Goal: Answer question/provide support: Share knowledge or assist other users

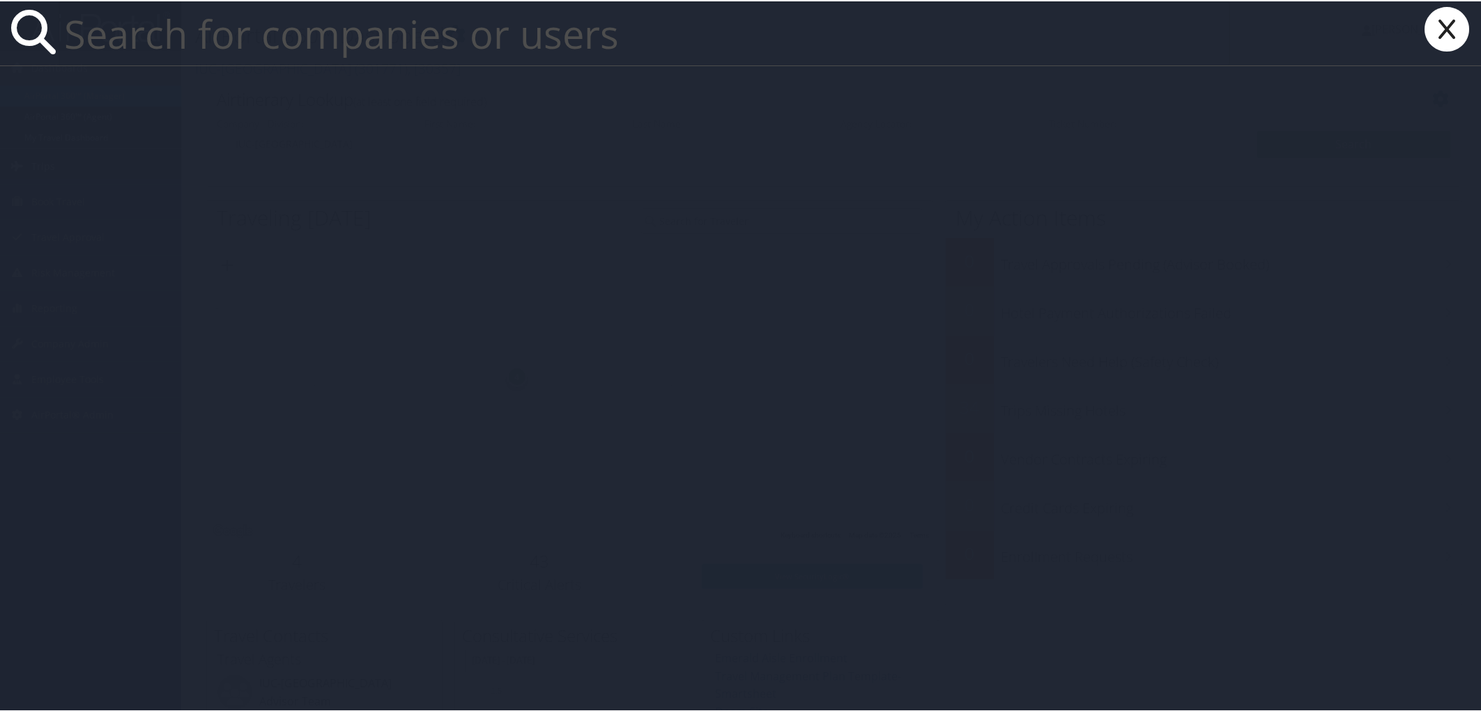
paste input "mmahe2@lsuhsc.edu"
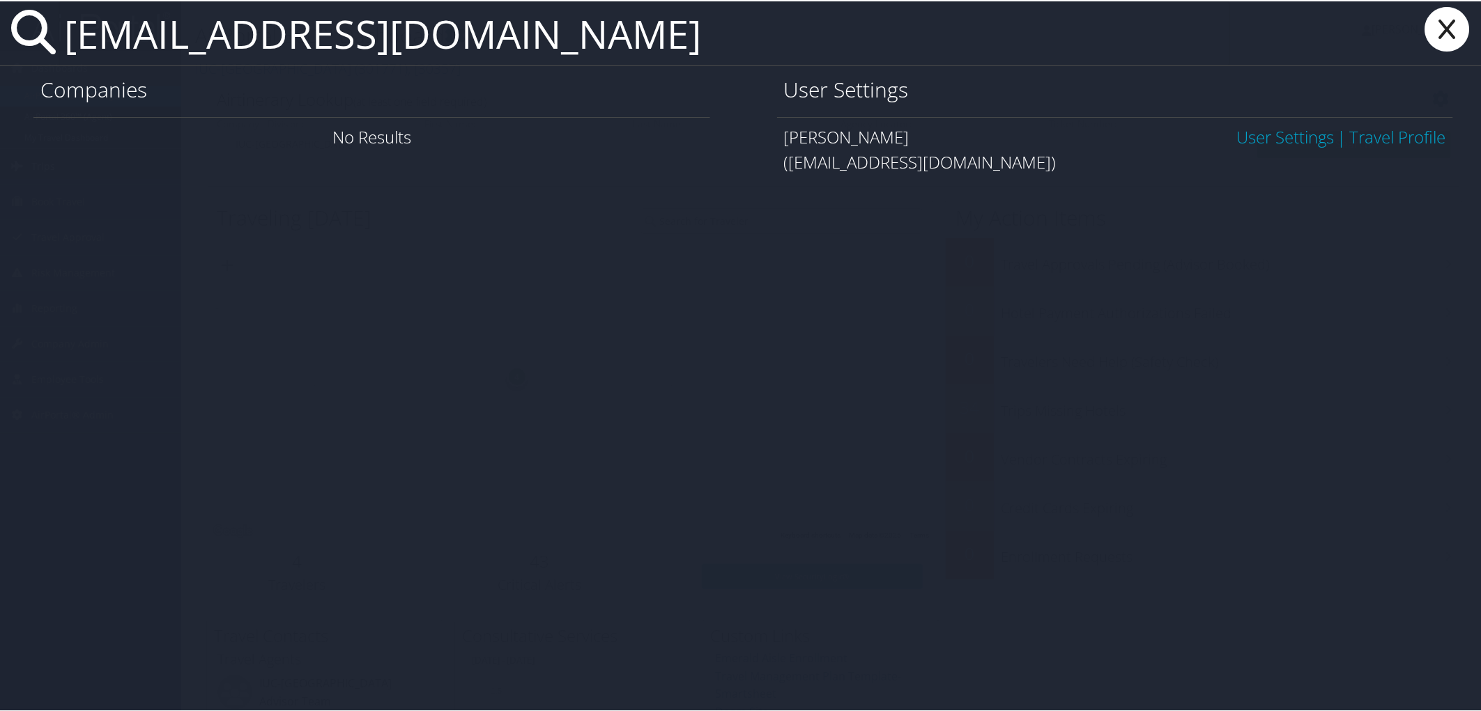
type input "mmahe2@lsuhsc.edu"
click at [1286, 137] on link "User Settings" at bounding box center [1285, 135] width 98 height 23
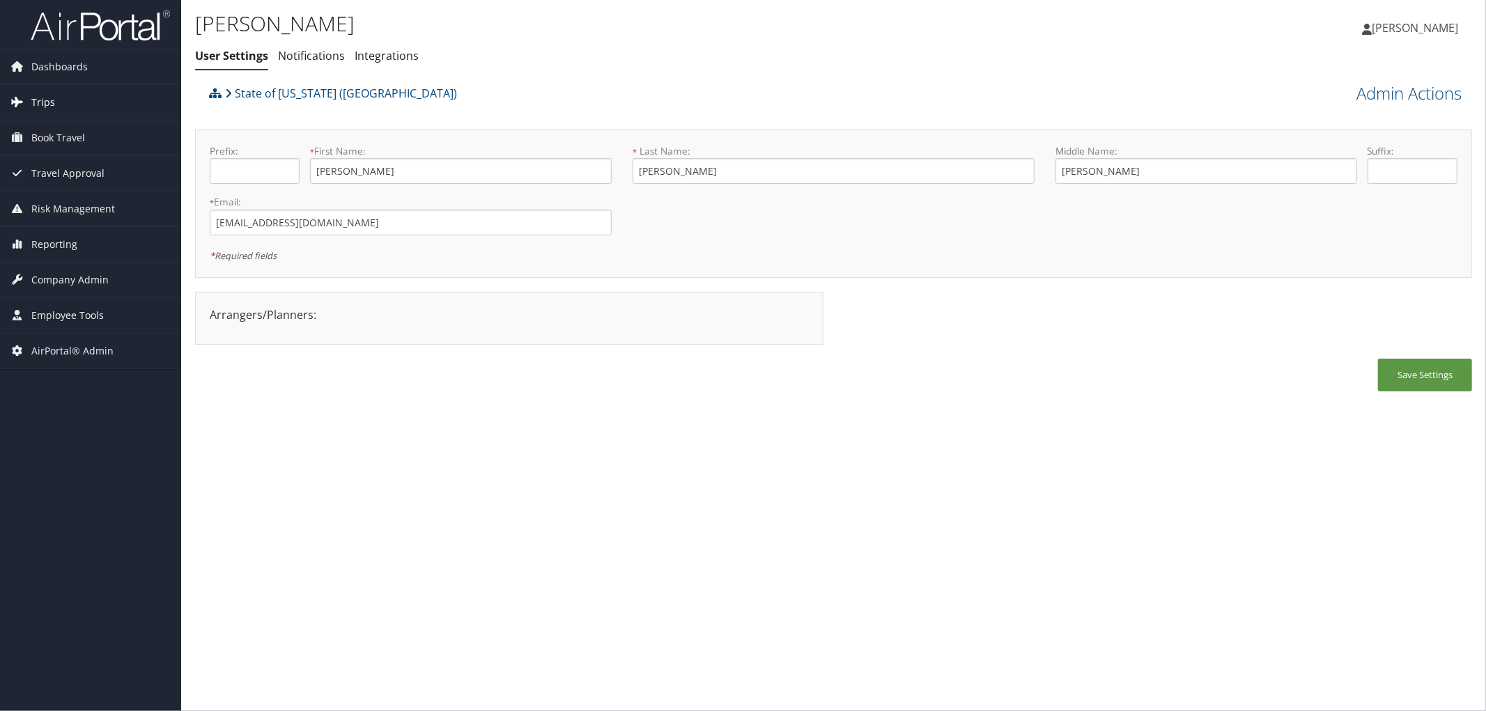
click at [38, 102] on span "Trips" at bounding box center [43, 102] width 24 height 35
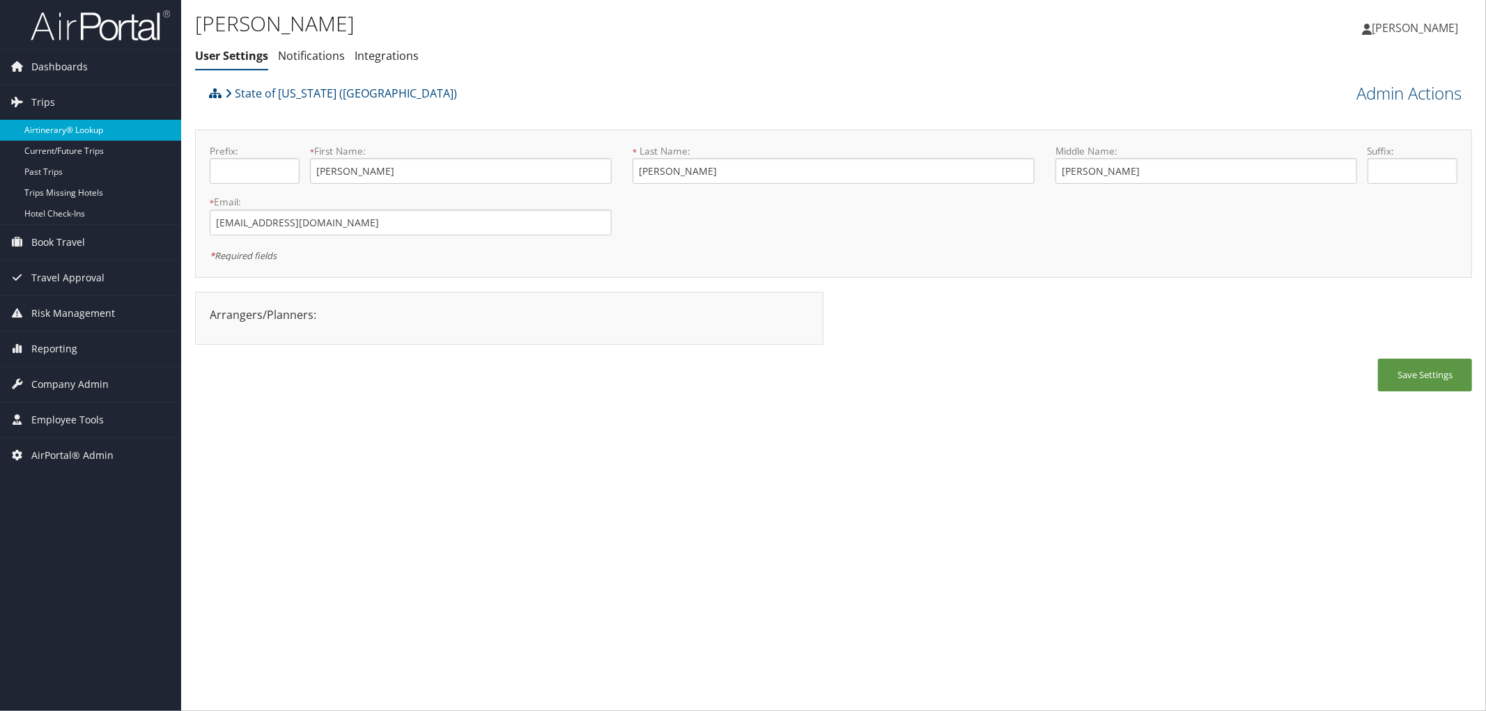
click at [56, 128] on link "Airtinerary® Lookup" at bounding box center [90, 130] width 181 height 21
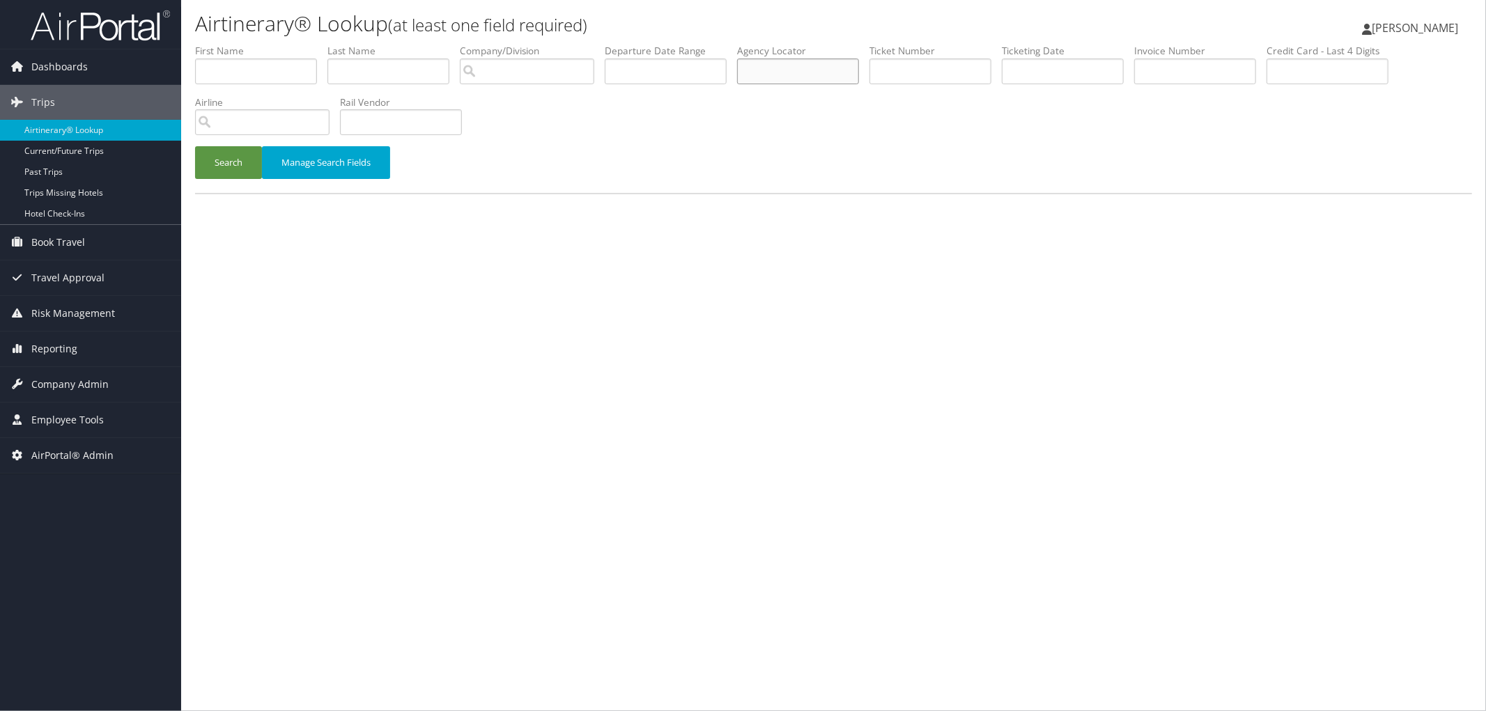
click at [849, 73] on input "text" at bounding box center [798, 72] width 122 height 26
paste input "D9JWXV"
type input "D9JWXV"
click at [238, 162] on button "Search" at bounding box center [228, 162] width 67 height 33
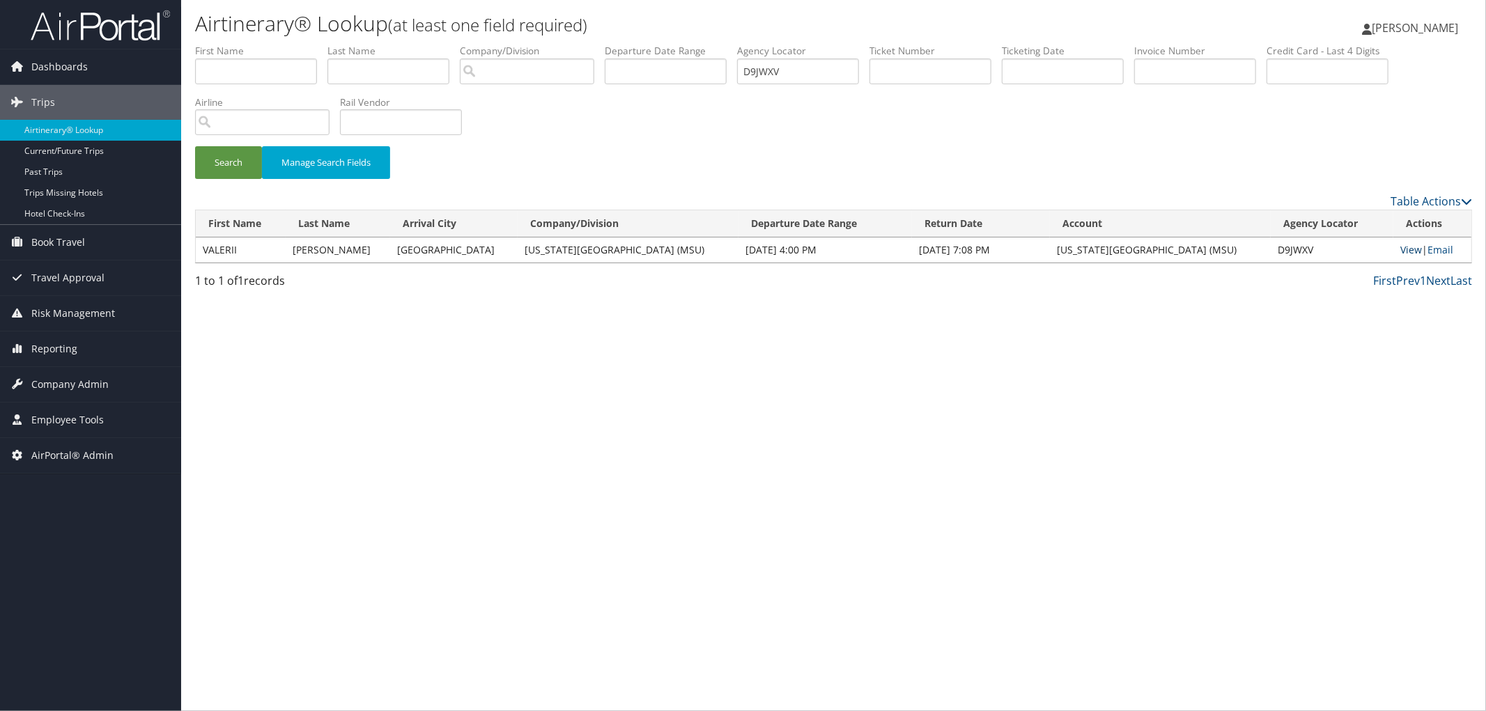
click at [1411, 252] on link "View" at bounding box center [1411, 249] width 22 height 13
click at [611, 116] on div "Search Manage Search Fields" at bounding box center [834, 118] width 1298 height 149
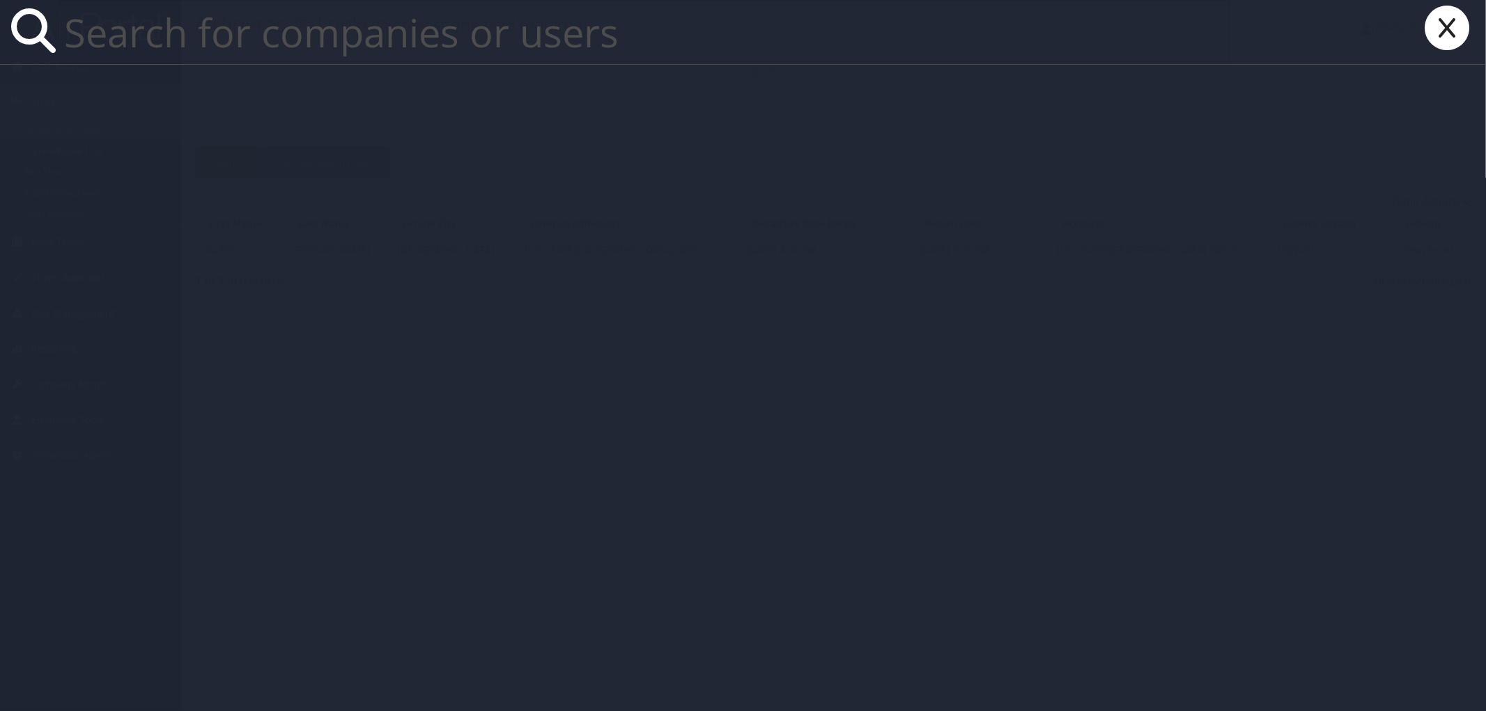
paste input "[EMAIL_ADDRESS][DOMAIN_NAME]"
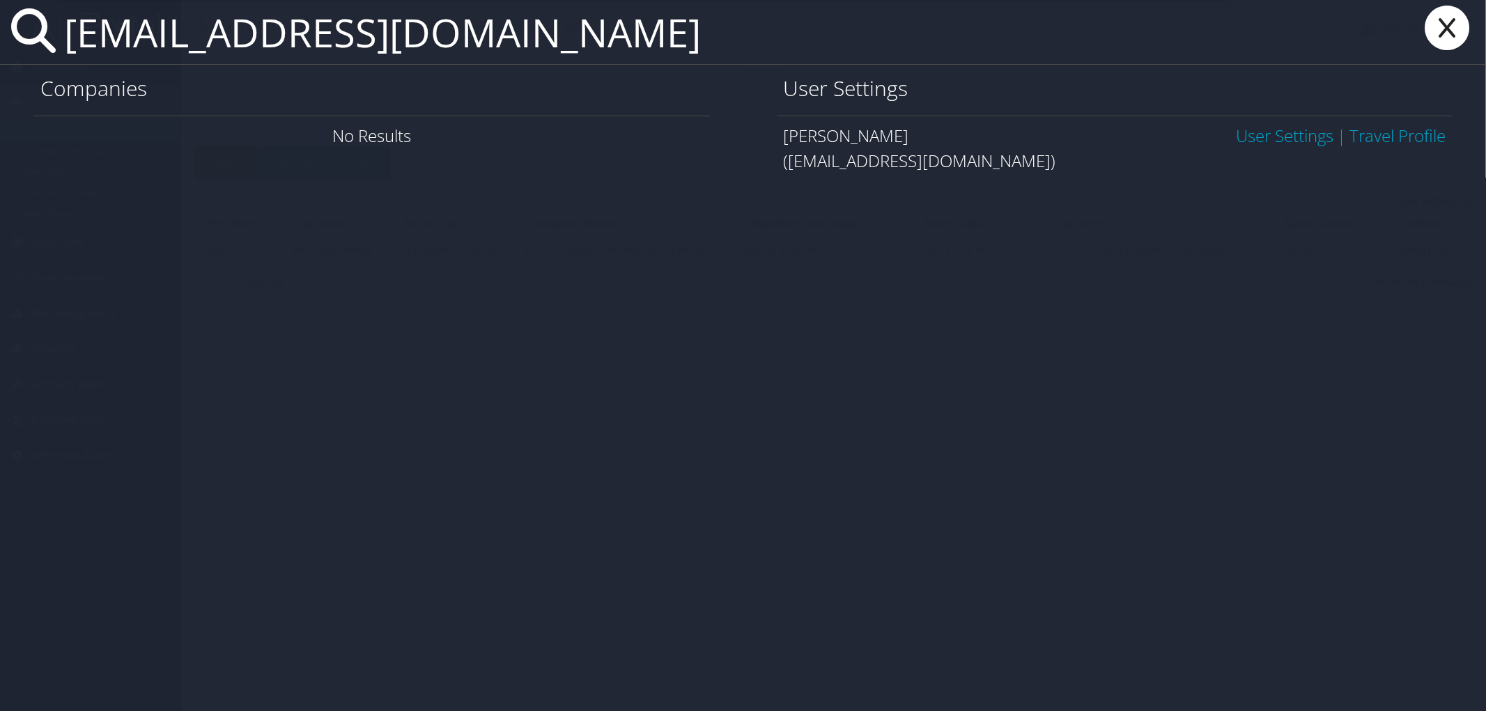
type input "[EMAIL_ADDRESS][DOMAIN_NAME]"
click at [1237, 134] on link "User Settings" at bounding box center [1285, 135] width 98 height 23
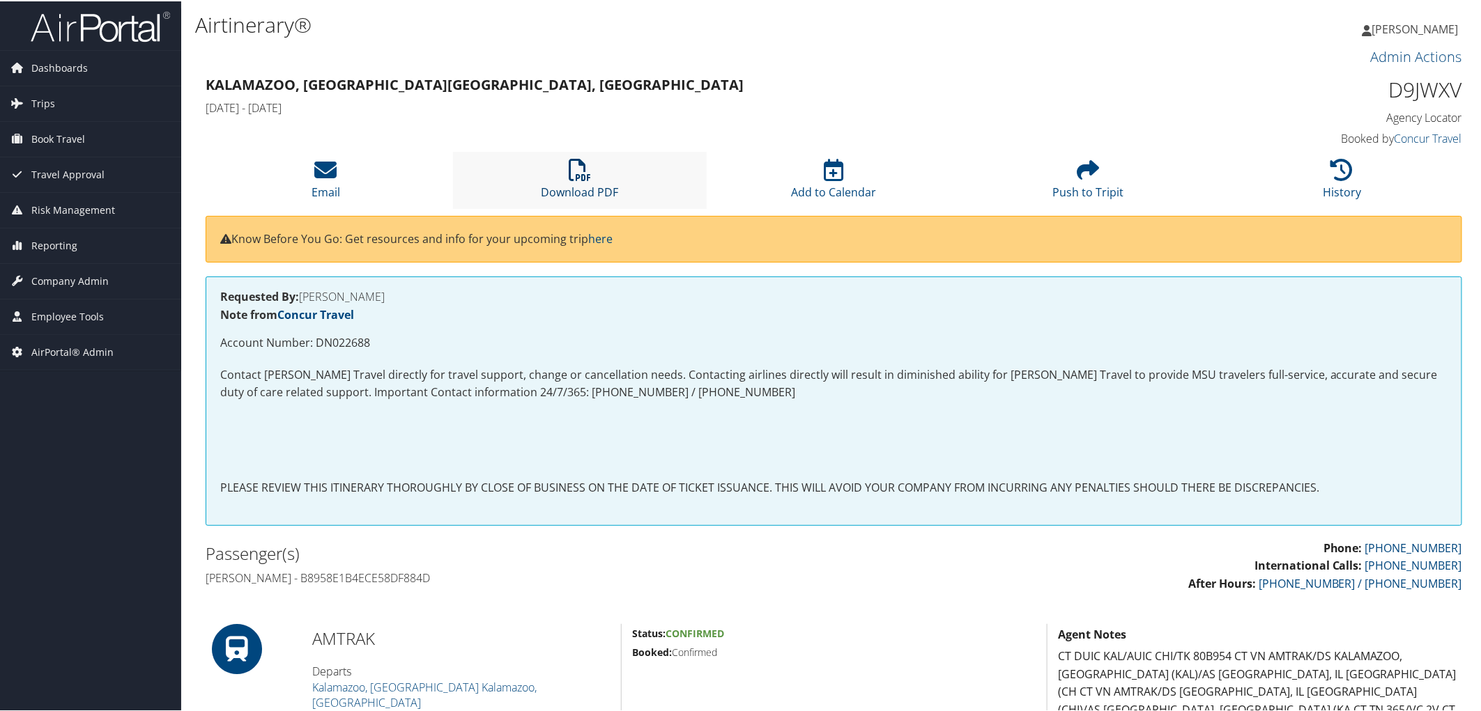
click at [578, 178] on icon at bounding box center [580, 168] width 22 height 22
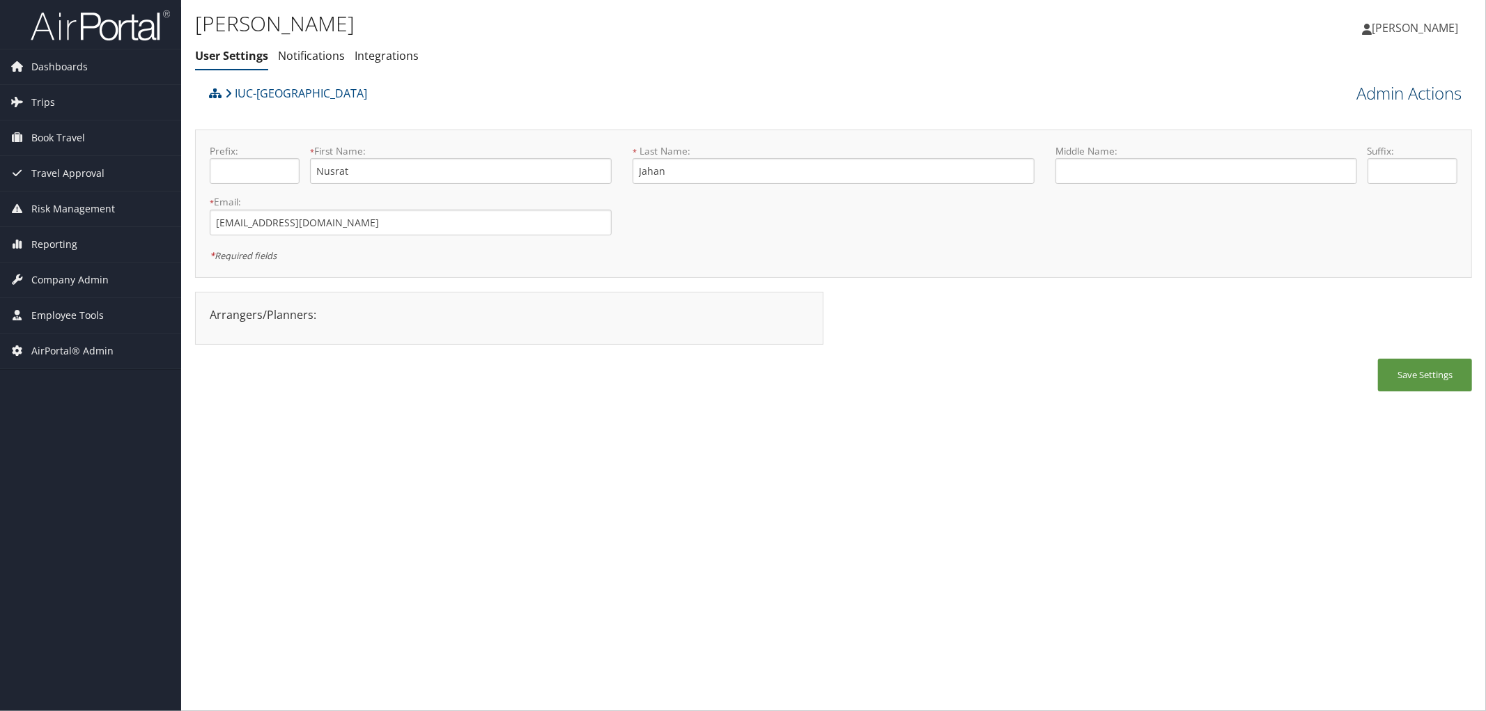
click at [1397, 89] on link "Admin Actions" at bounding box center [1409, 94] width 105 height 24
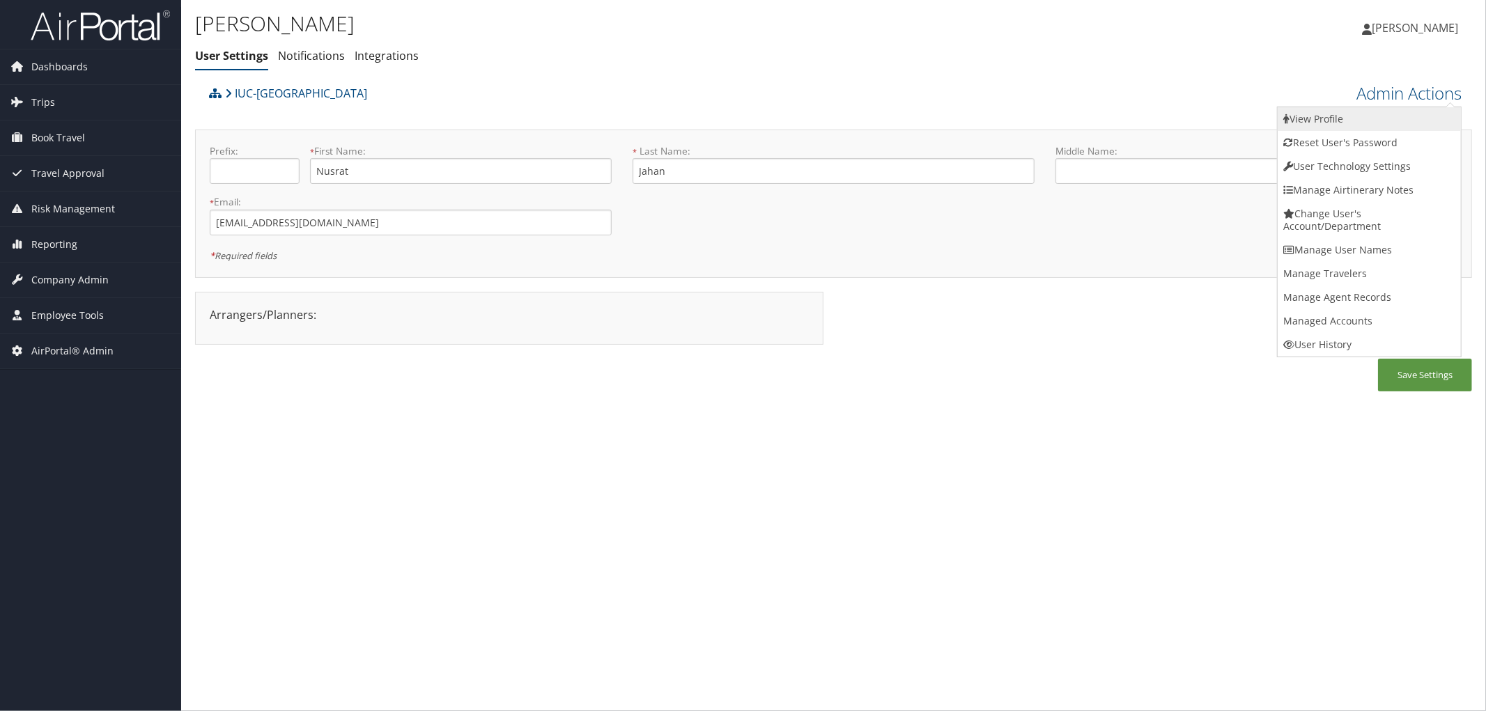
click at [1336, 120] on link "View Profile" at bounding box center [1369, 119] width 183 height 24
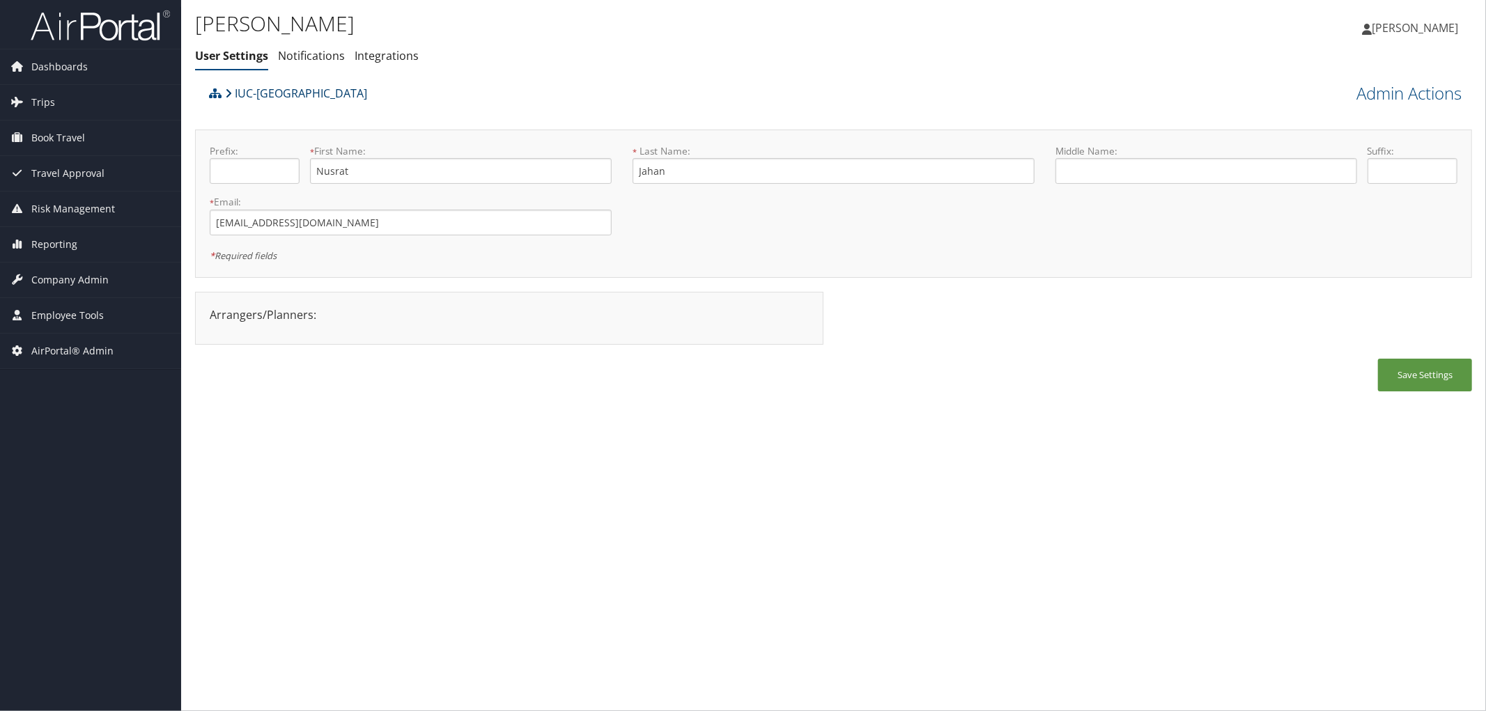
click at [318, 93] on link "IUC-Kent State University" at bounding box center [296, 93] width 142 height 28
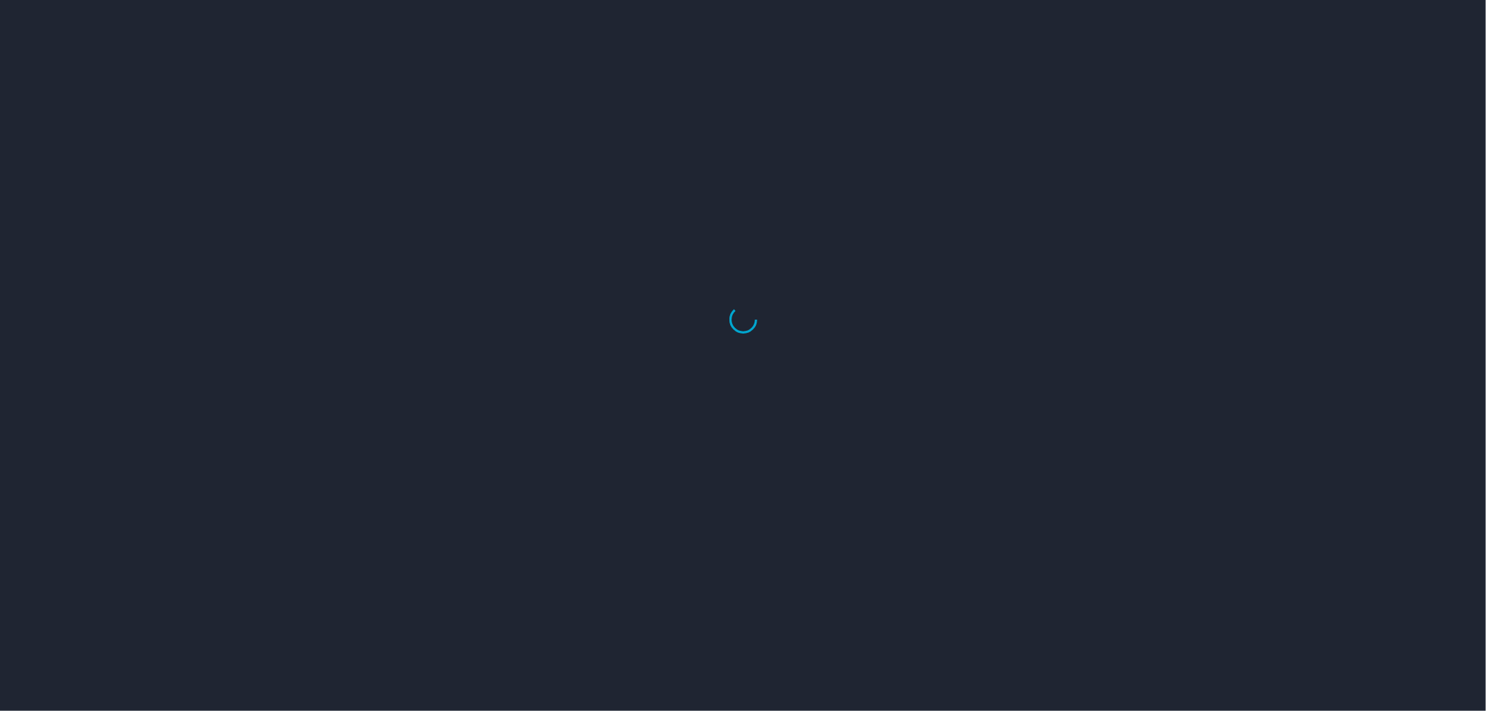
select select "US"
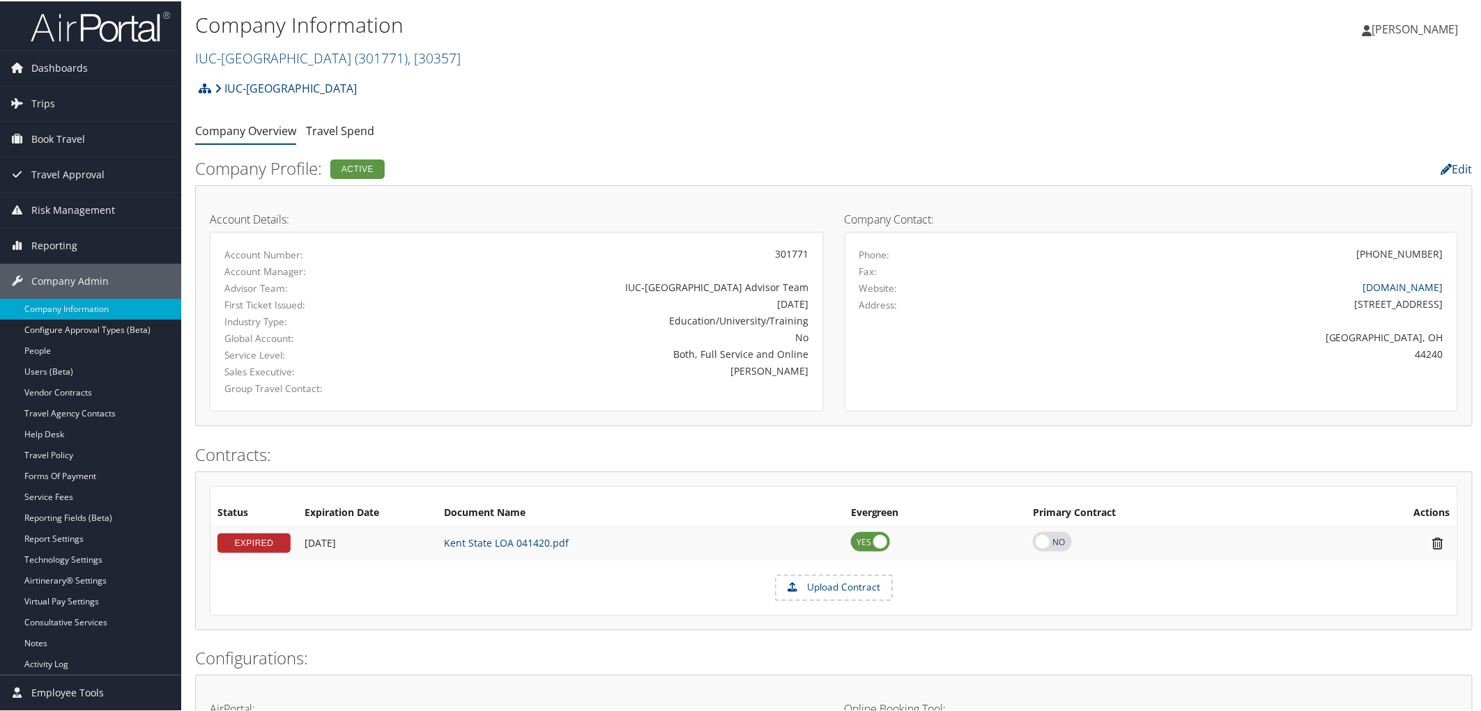
click at [603, 19] on h1 "Company Information" at bounding box center [620, 23] width 851 height 29
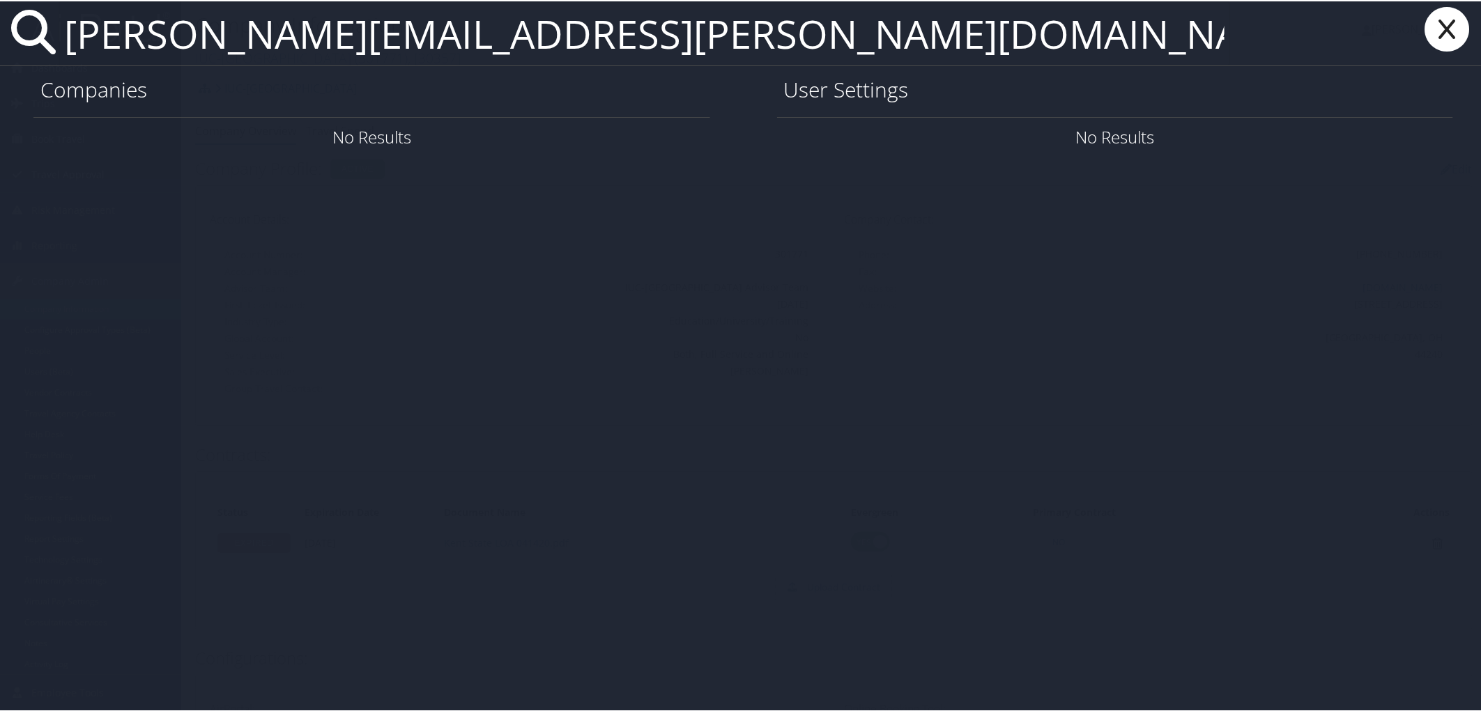
drag, startPoint x: 578, startPoint y: 45, endPoint x: 75, endPoint y: 54, distance: 503.1
click at [75, 54] on input "maribeth.forrest@lsuhs.edu" at bounding box center [644, 32] width 1171 height 64
click at [802, 37] on input "maribeth.forrest@lsuhs.edu" at bounding box center [644, 32] width 1171 height 64
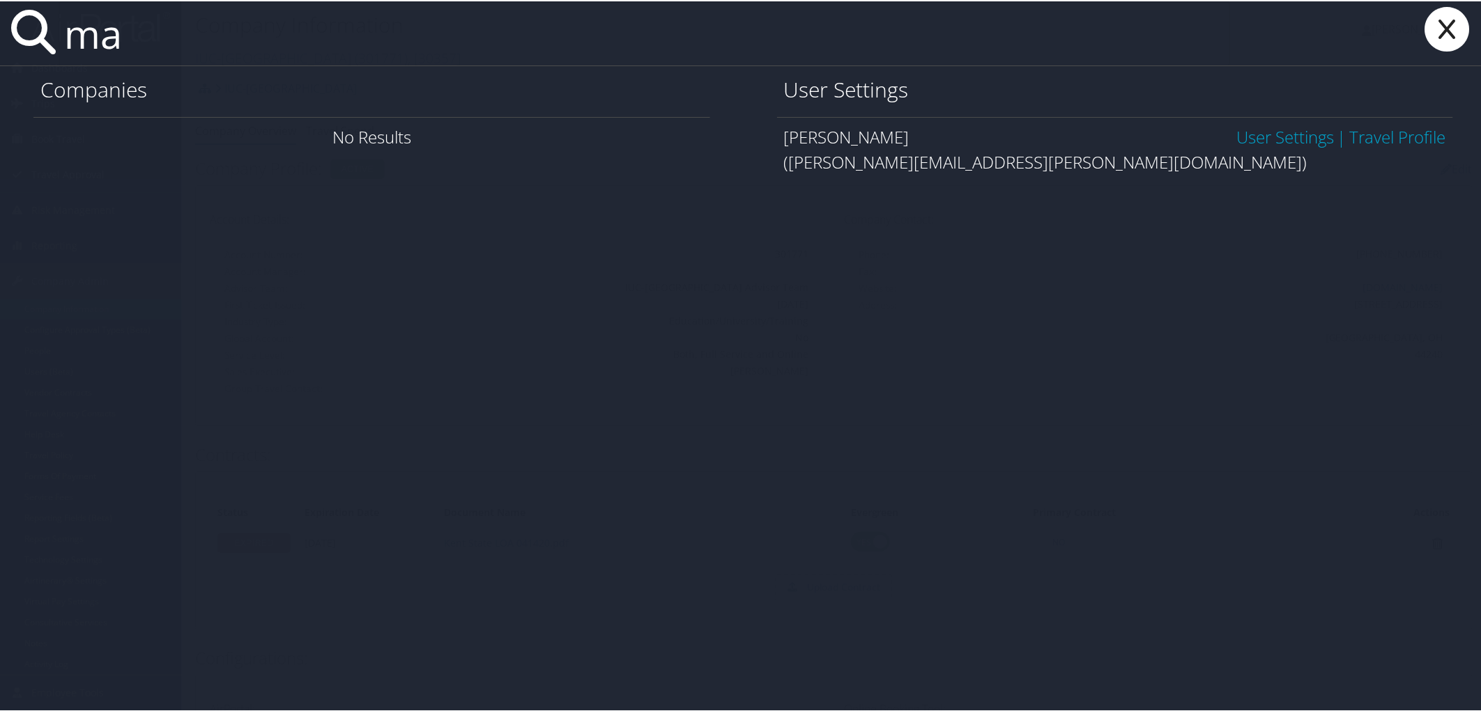
type input "m"
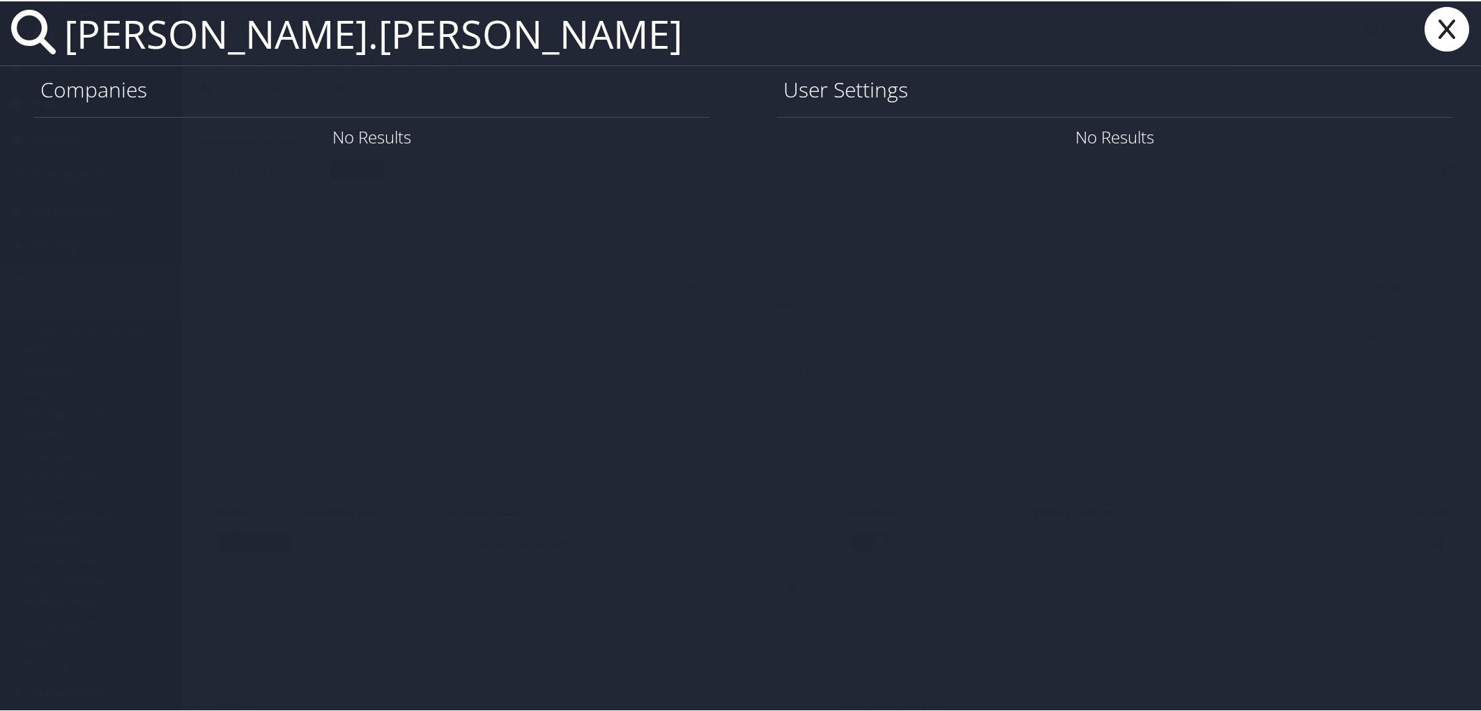
click at [230, 43] on input "matthewo.smith" at bounding box center [644, 32] width 1171 height 64
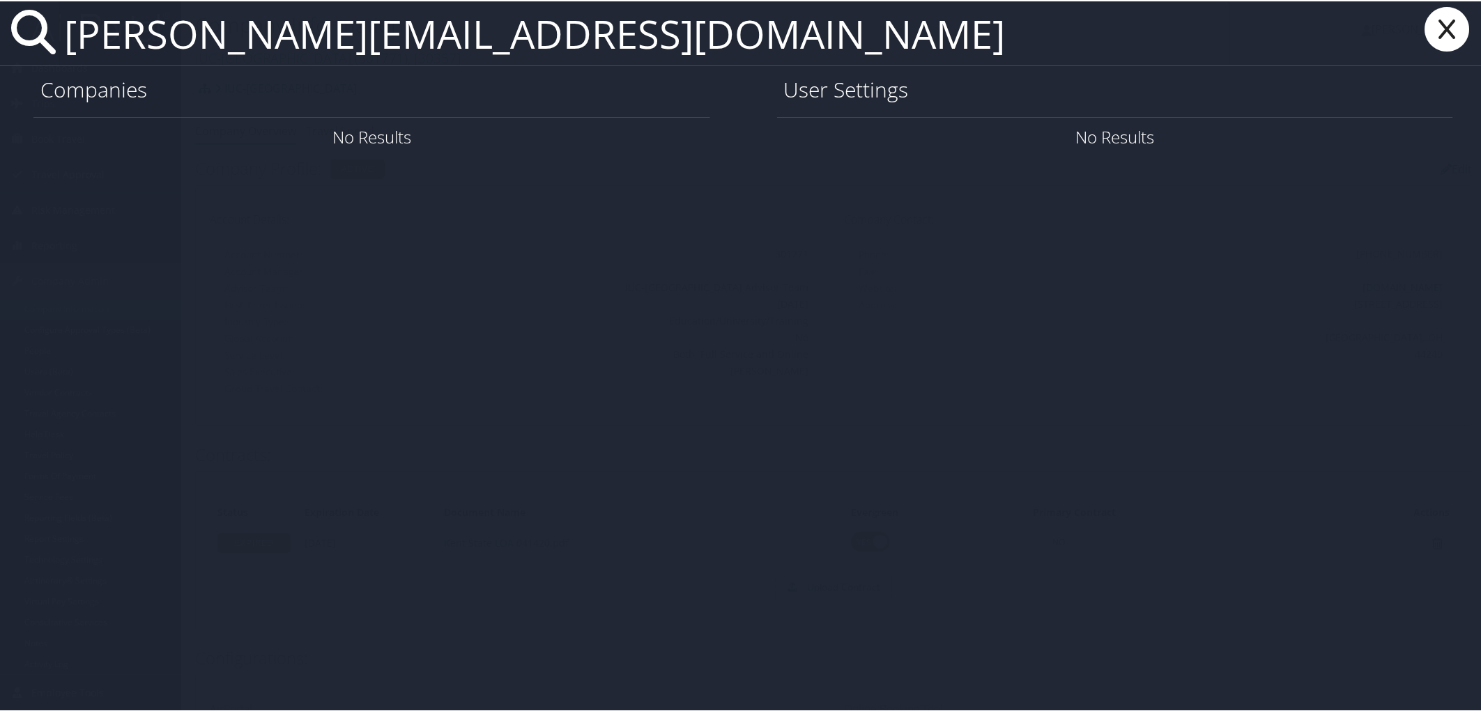
type input "matthewo.smith@imail.org"
click at [1449, 30] on icon at bounding box center [1447, 28] width 56 height 45
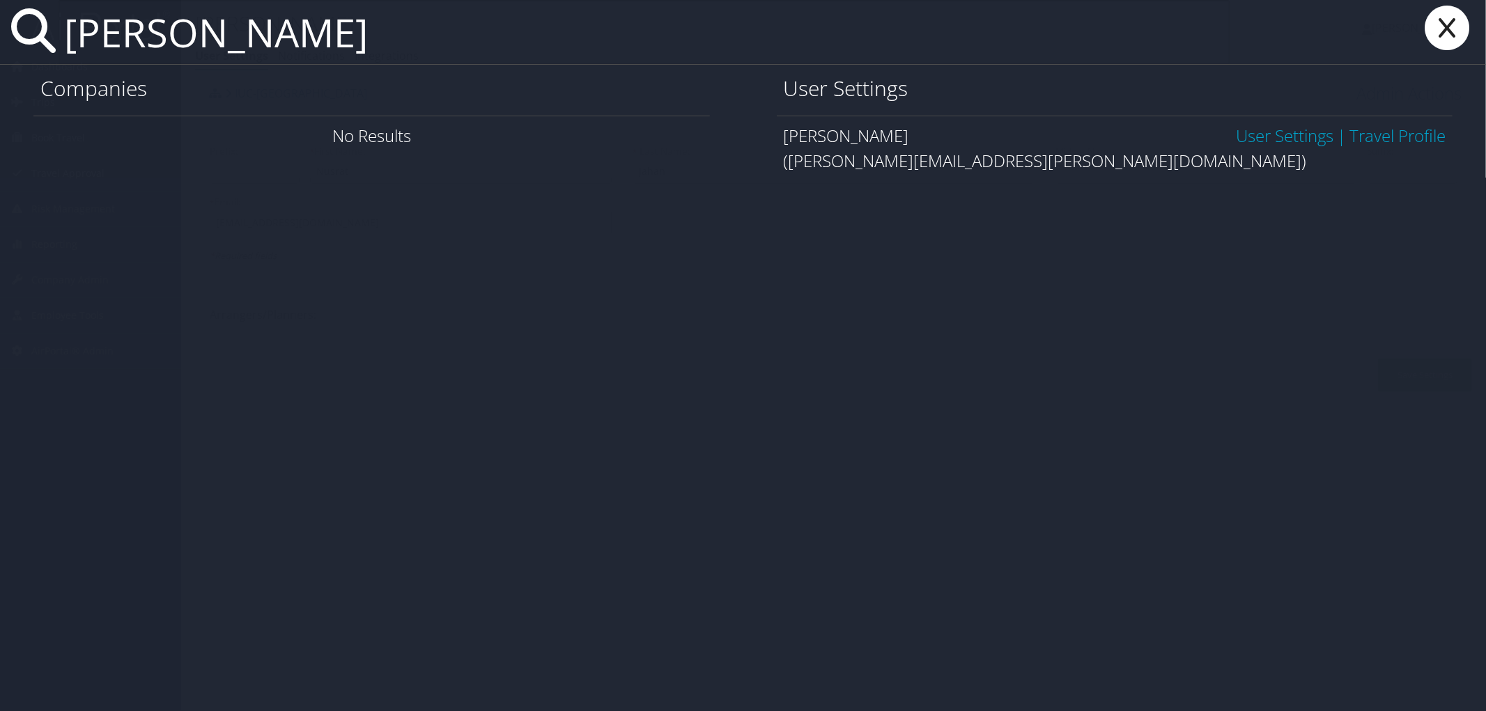
type input "[PERSON_NAME]"
click at [1271, 130] on link "User Settings" at bounding box center [1285, 135] width 98 height 23
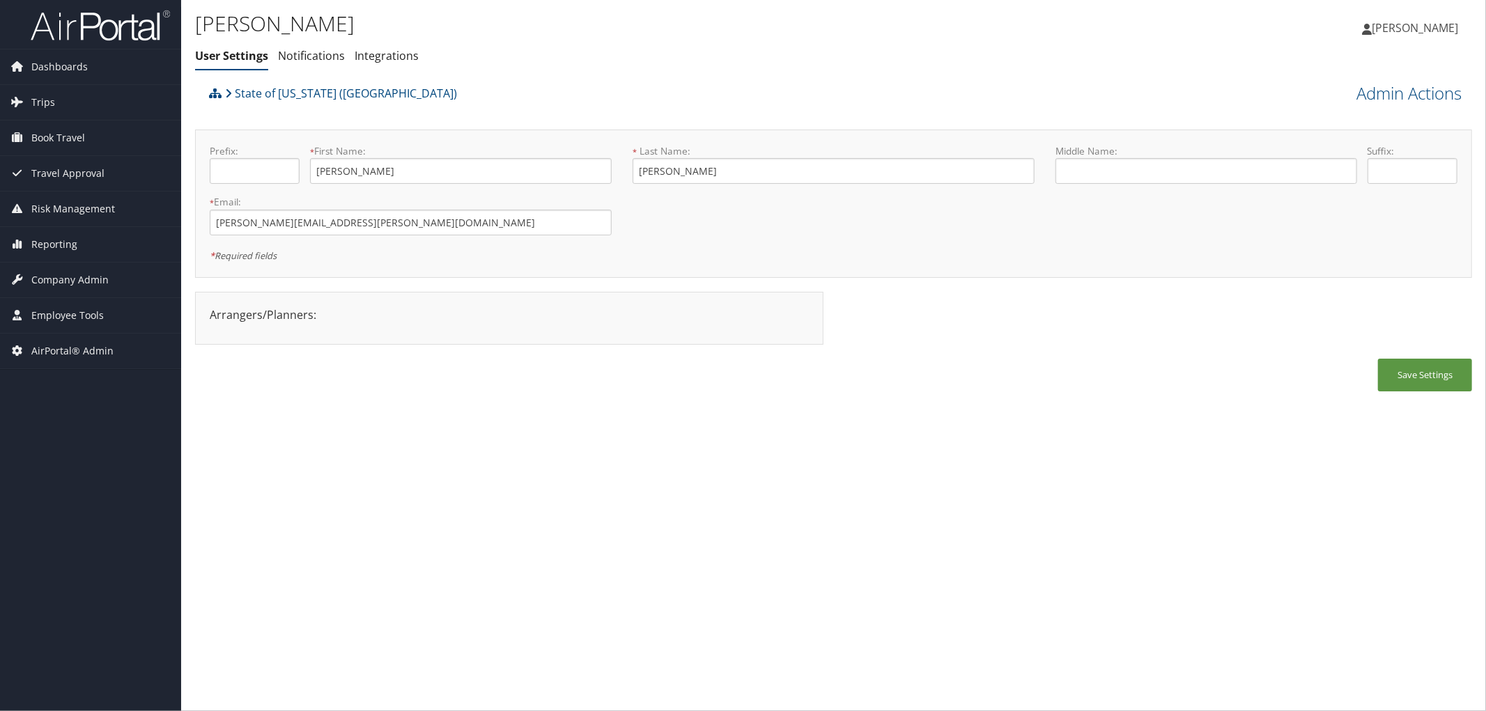
click at [449, 82] on div "State of Louisiana (SOLA)" at bounding box center [674, 98] width 937 height 38
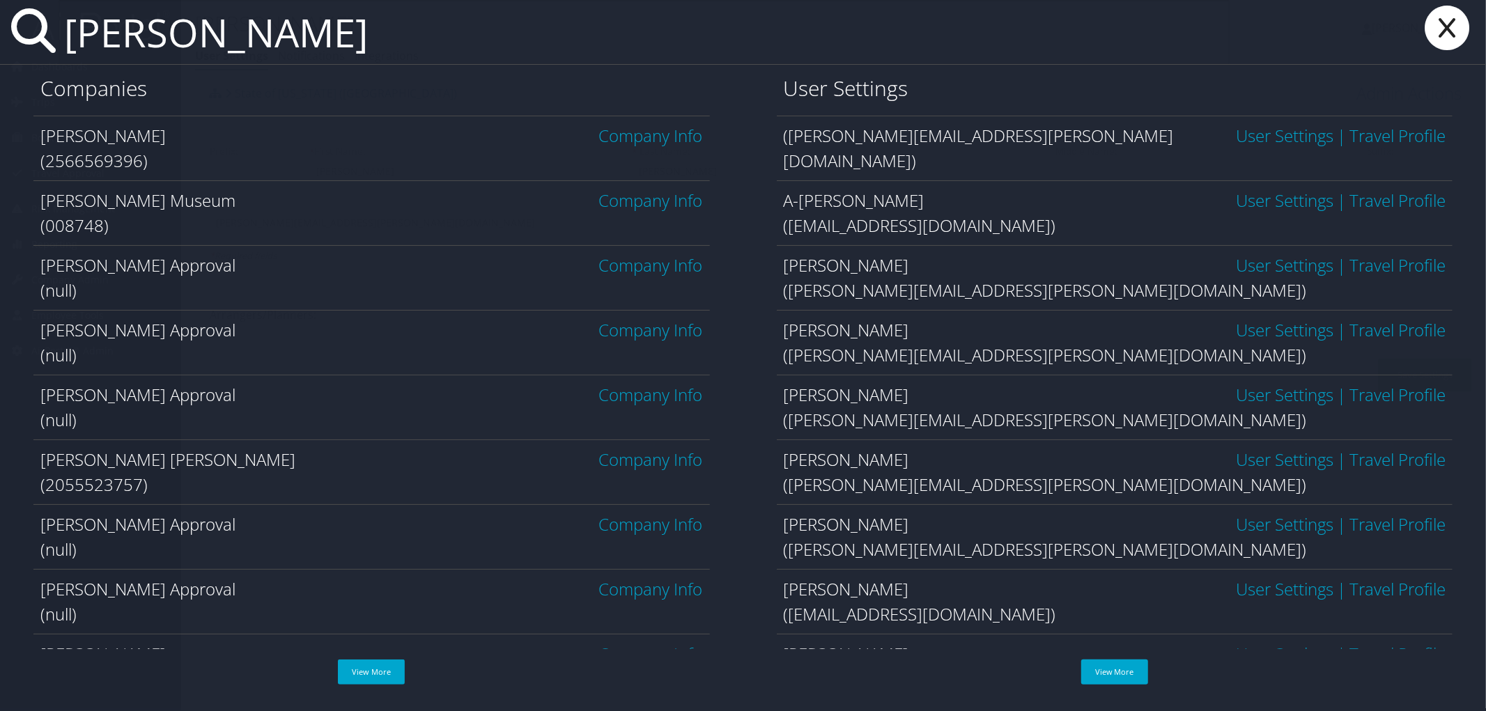
type input "micah grey"
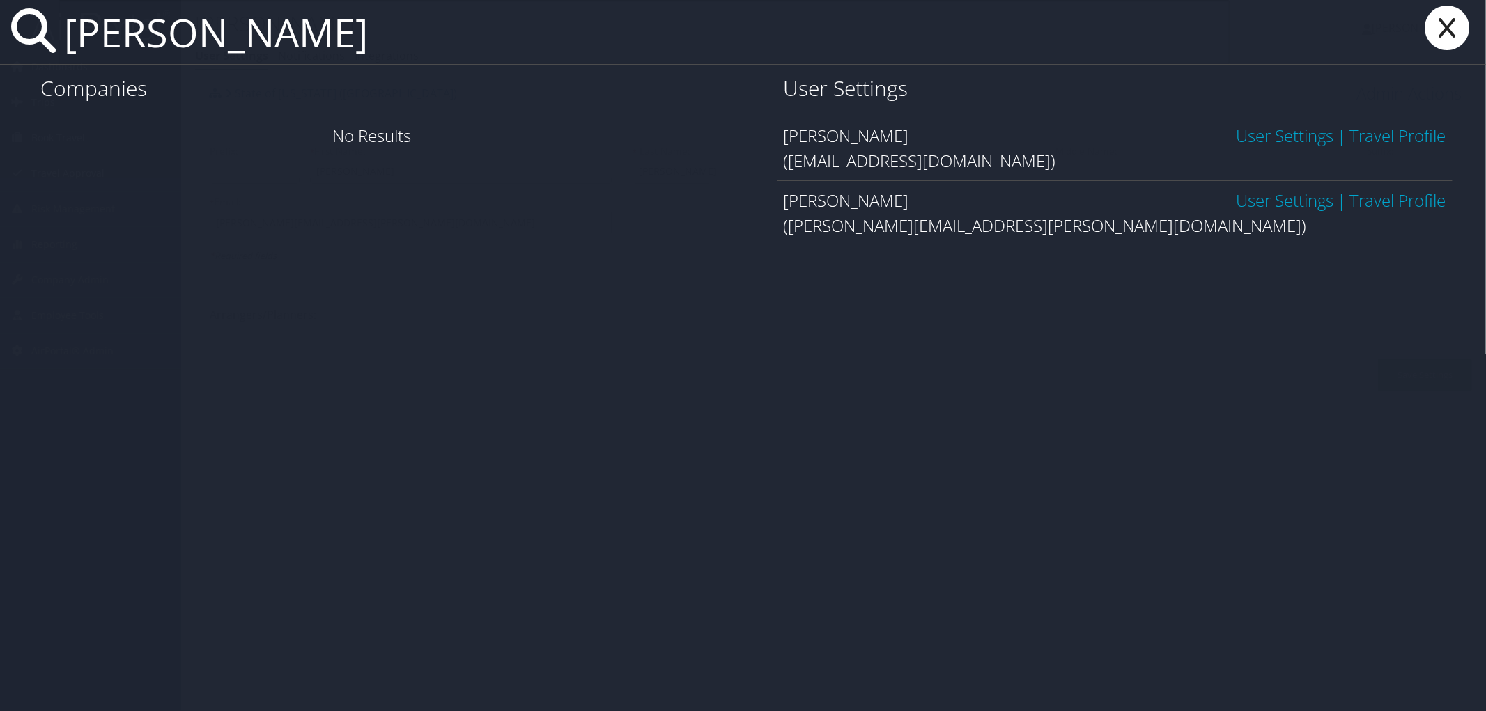
click at [1267, 204] on link "User Settings" at bounding box center [1285, 200] width 98 height 23
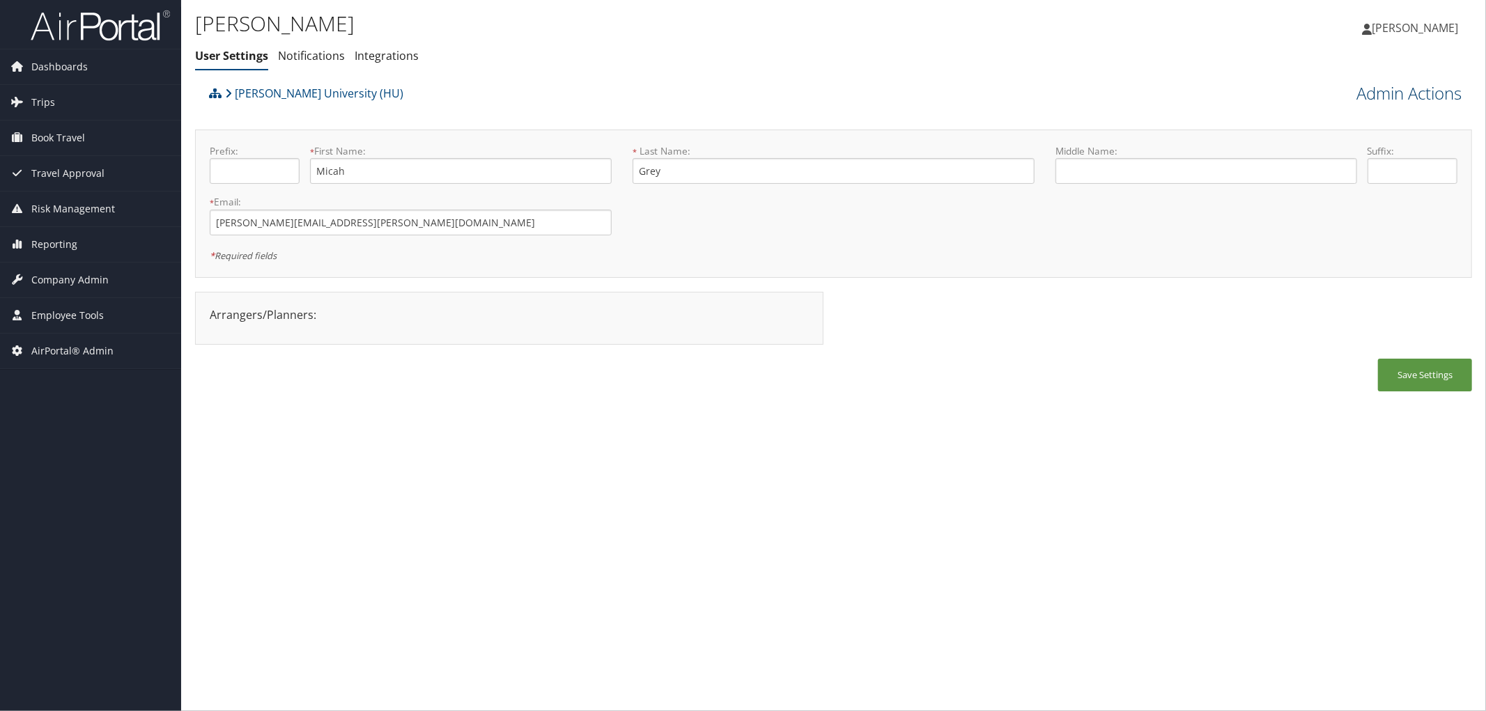
click at [1399, 93] on link "Admin Actions" at bounding box center [1409, 94] width 105 height 24
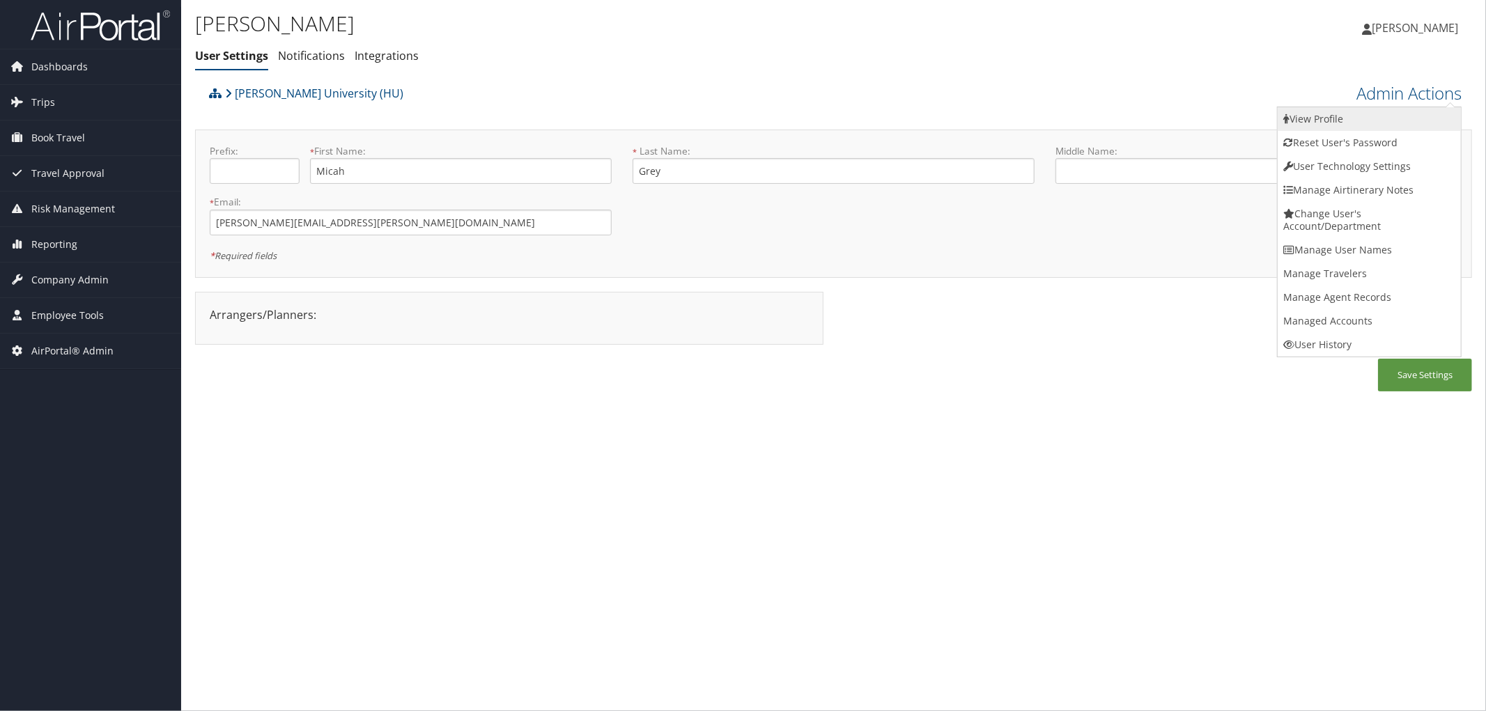
click at [1340, 121] on link "View Profile" at bounding box center [1369, 119] width 183 height 24
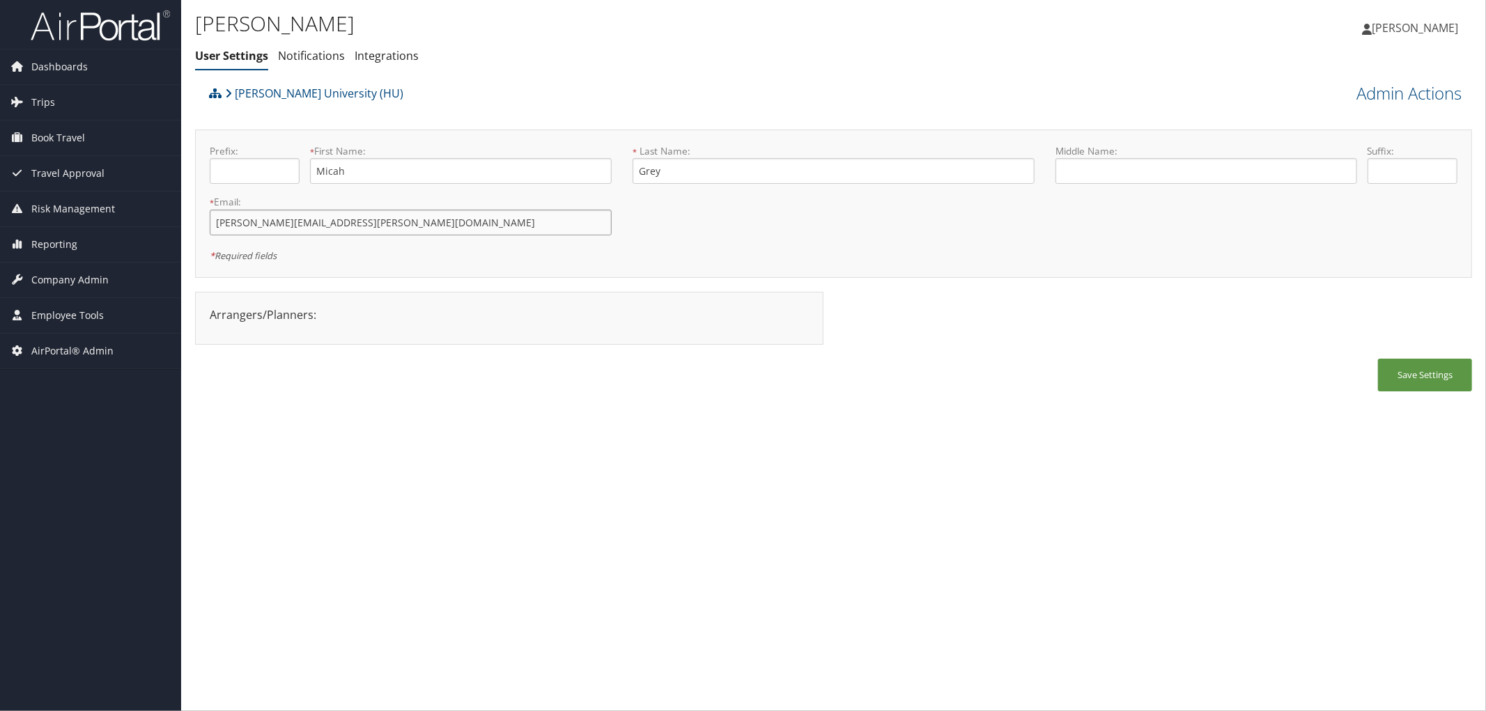
drag, startPoint x: 371, startPoint y: 224, endPoint x: 203, endPoint y: 201, distance: 170.2
click at [203, 201] on div "* Email: Micah.Grey@howard.edu This field is required" at bounding box center [410, 220] width 423 height 51
click at [273, 87] on link "[PERSON_NAME] University (HU)" at bounding box center [314, 93] width 178 height 28
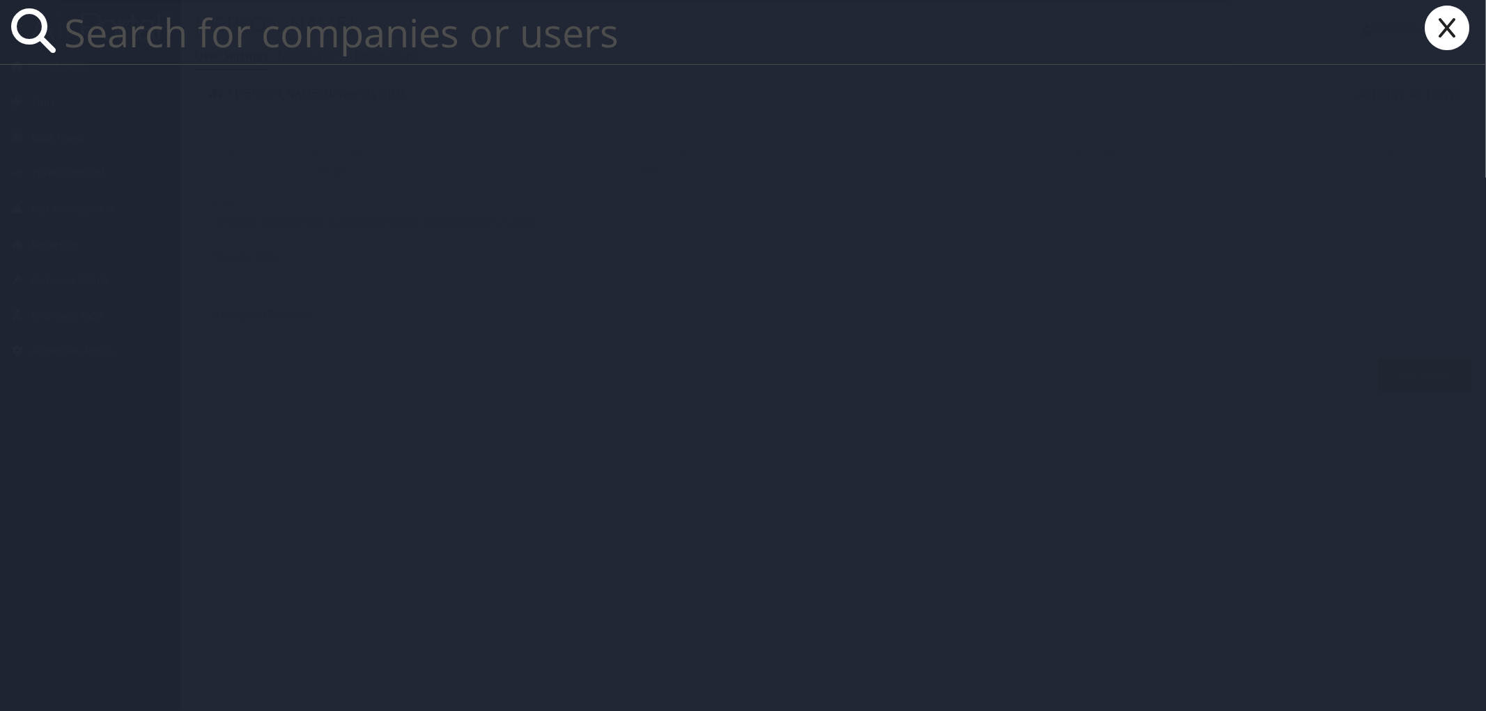
paste input "tkhann1@lsu.edu"
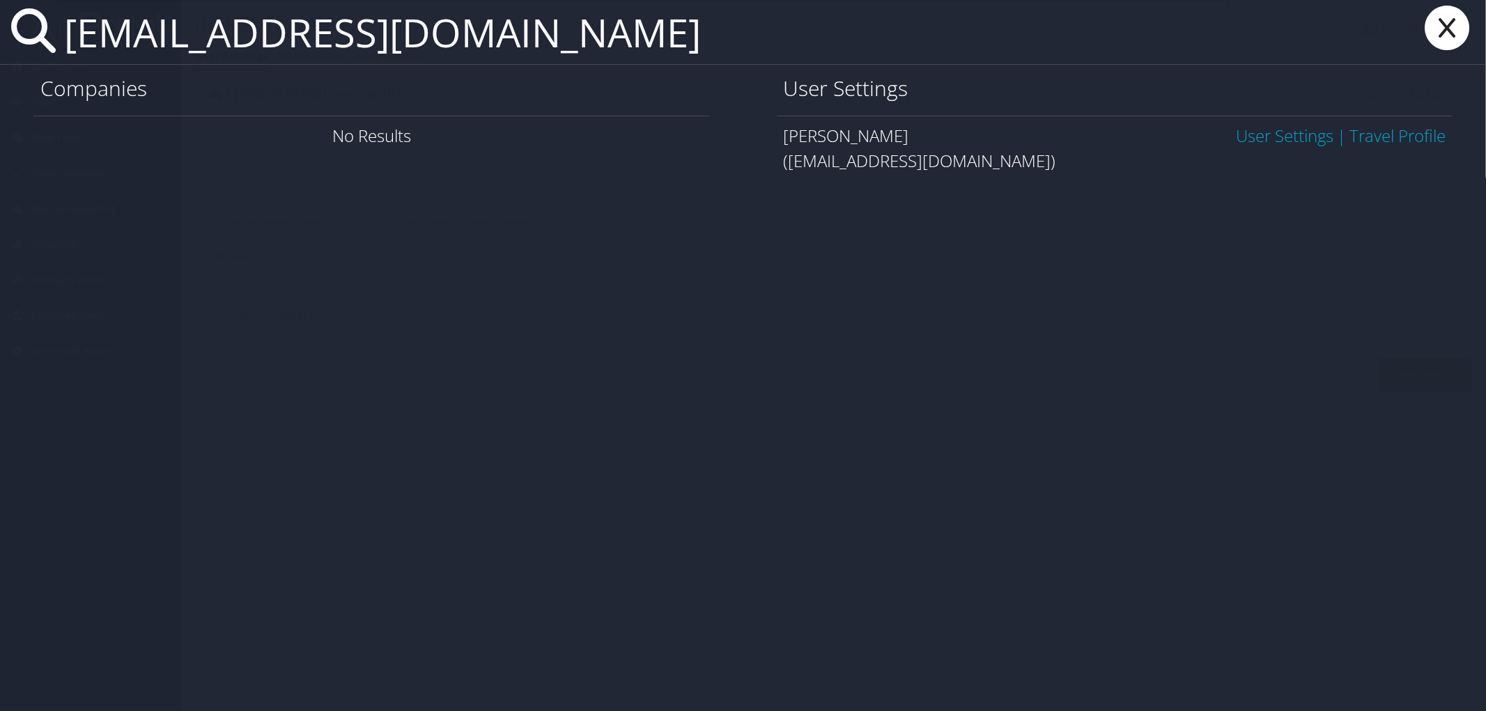
type input "tkhann1@lsu.edu"
click at [1256, 136] on link "User Settings" at bounding box center [1285, 135] width 98 height 23
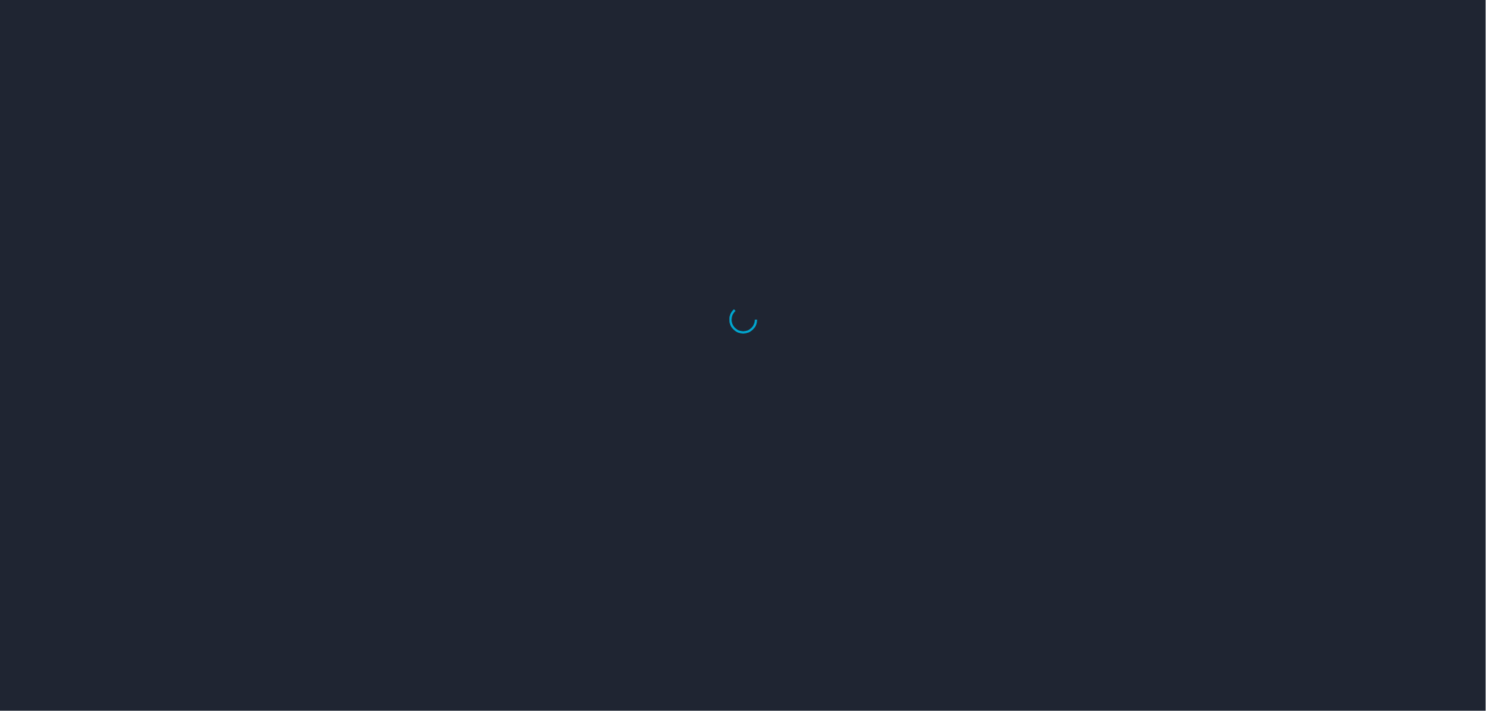
select select "US"
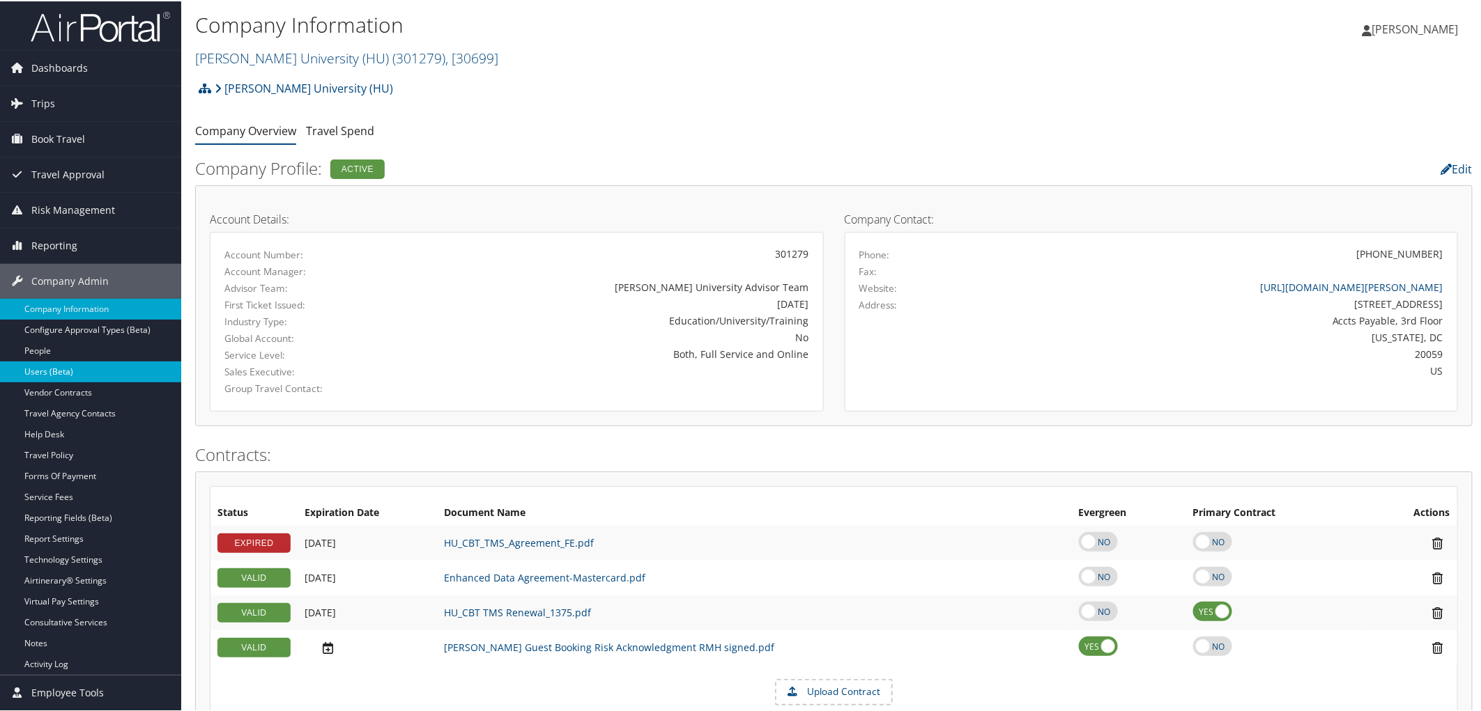
click at [59, 368] on link "Users (Beta)" at bounding box center [90, 370] width 181 height 21
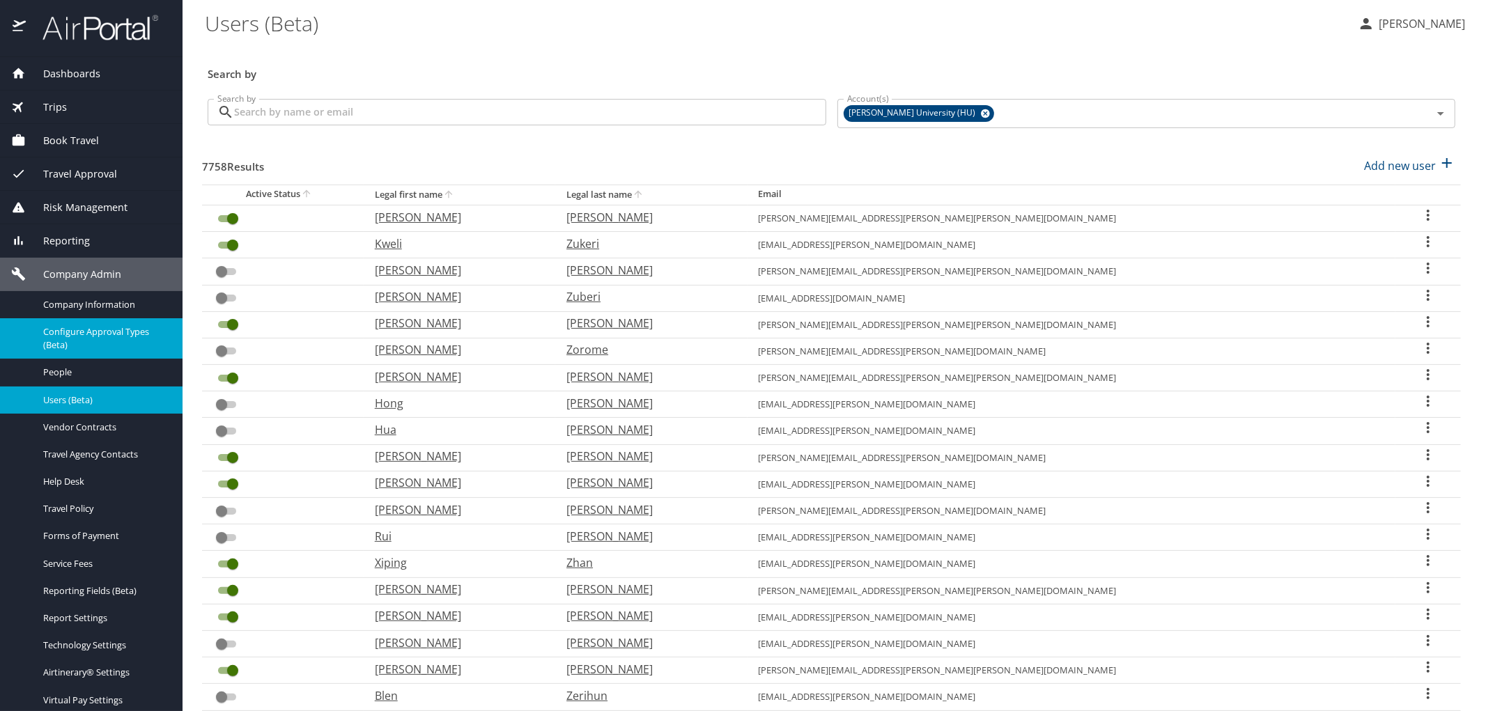
click at [77, 328] on span "Configure Approval Types (Beta)" at bounding box center [104, 338] width 123 height 26
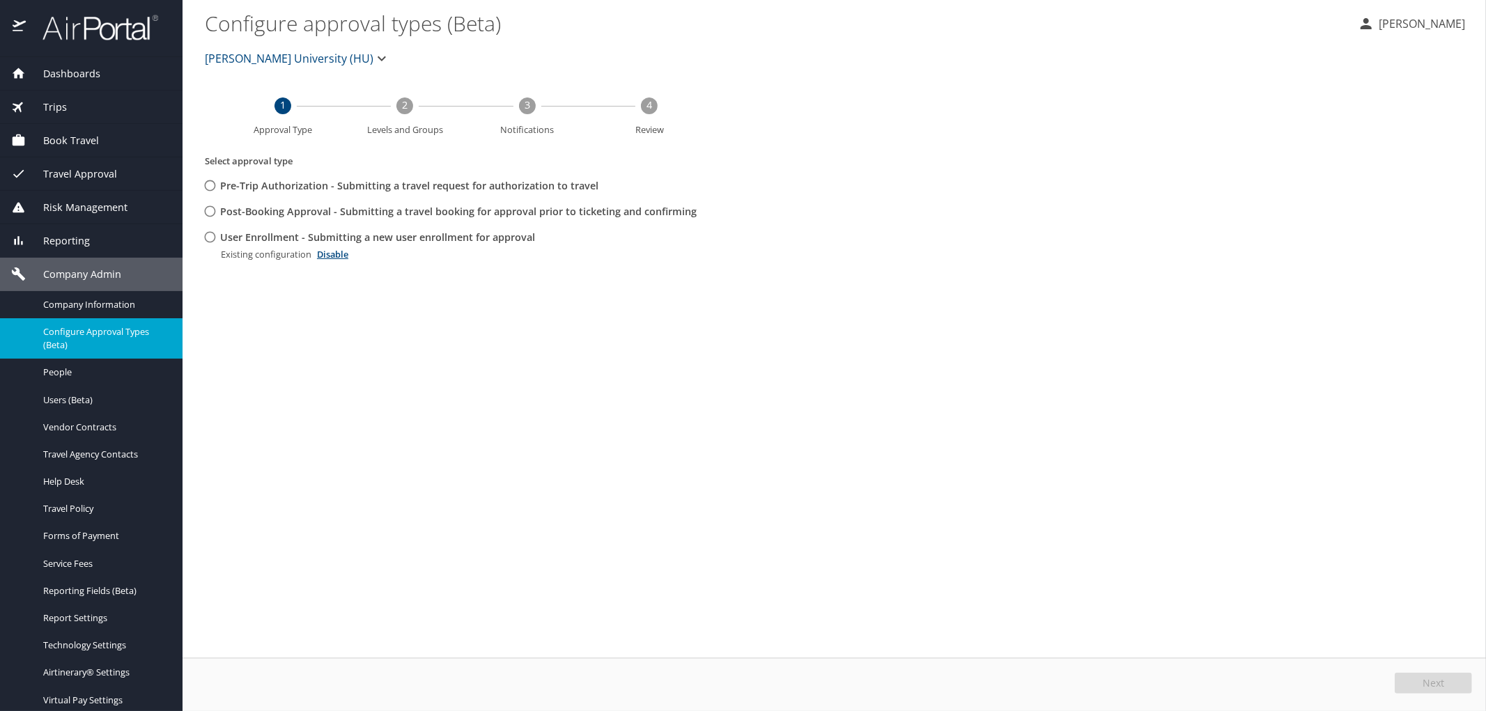
click at [84, 269] on span "Company Admin" at bounding box center [73, 274] width 95 height 15
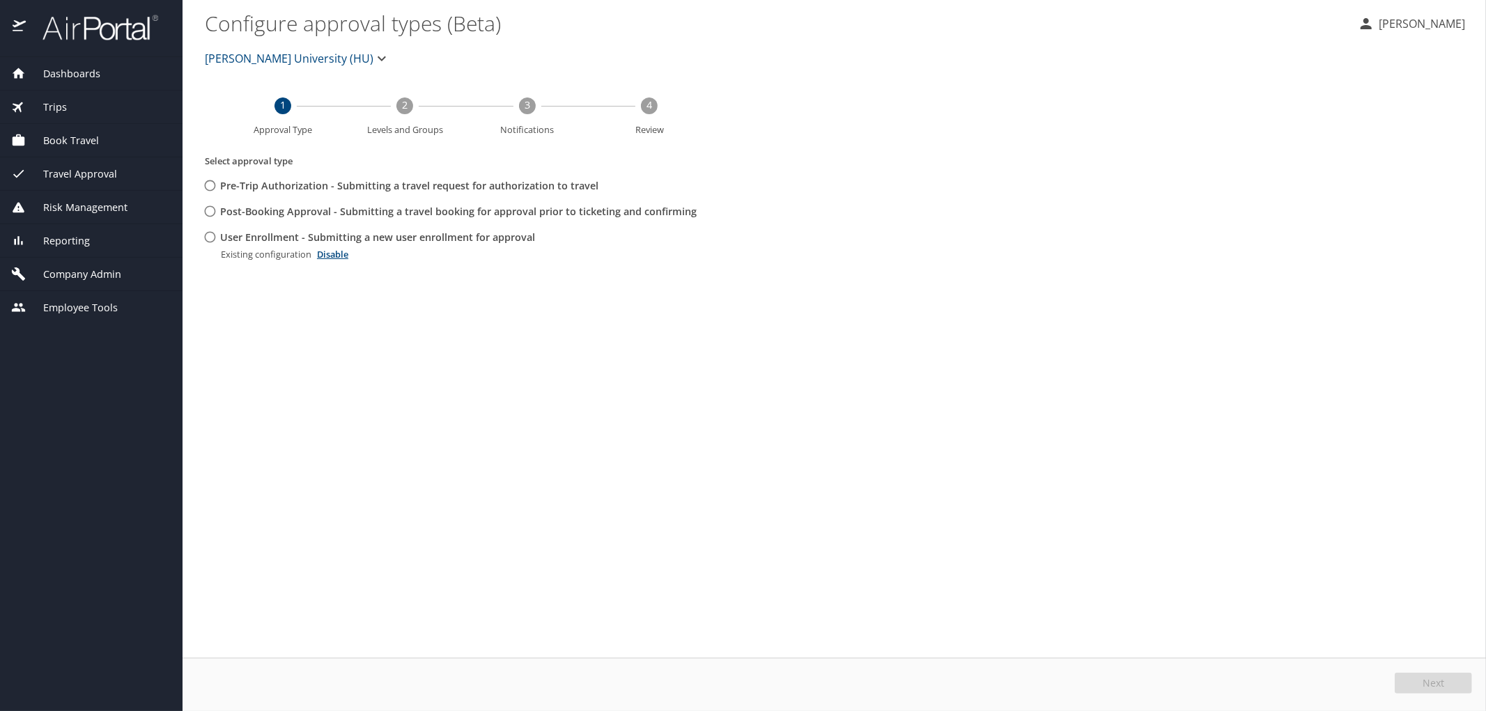
click at [89, 18] on img at bounding box center [92, 27] width 131 height 27
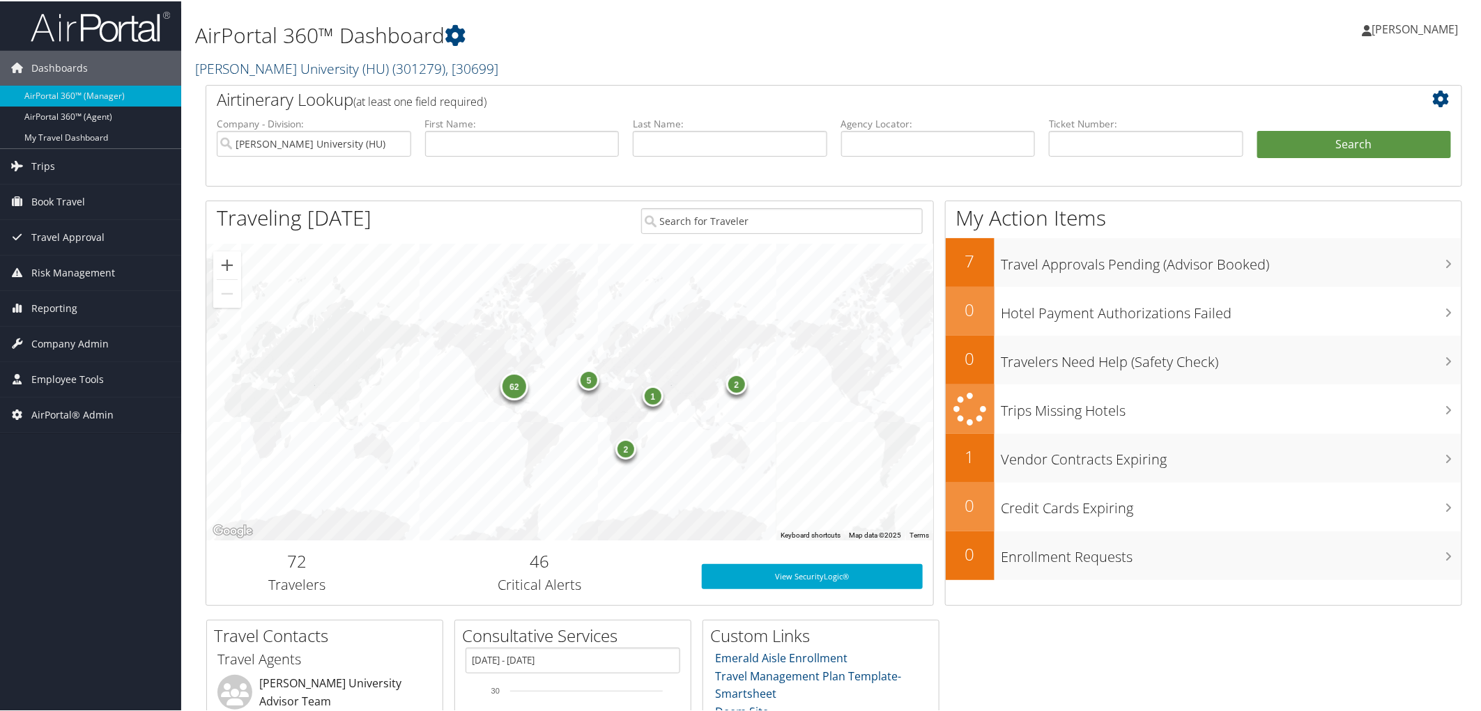
click at [225, 68] on link "Howard University (HU) ( 301279 ) , [ 30699 ]" at bounding box center [346, 67] width 303 height 19
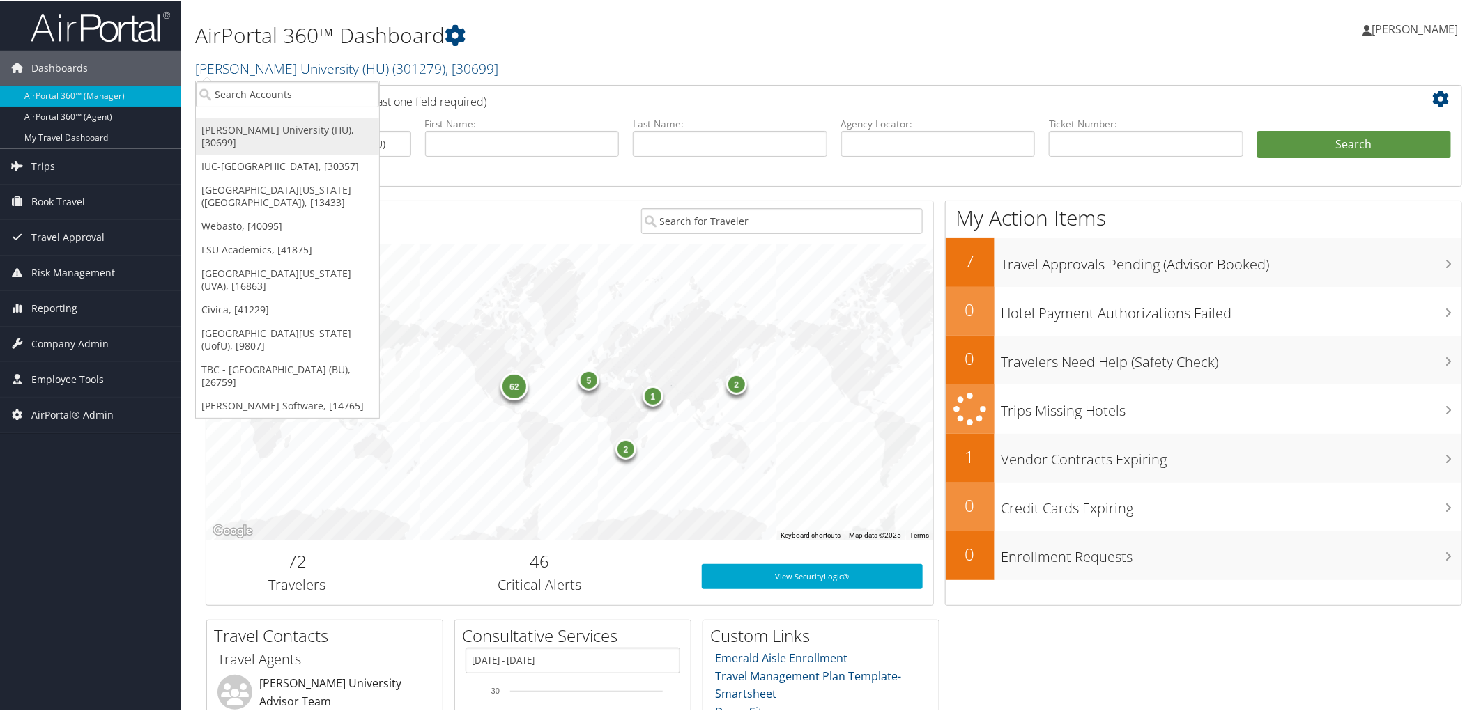
click at [244, 134] on link "Howard University (HU), [30699]" at bounding box center [287, 135] width 183 height 36
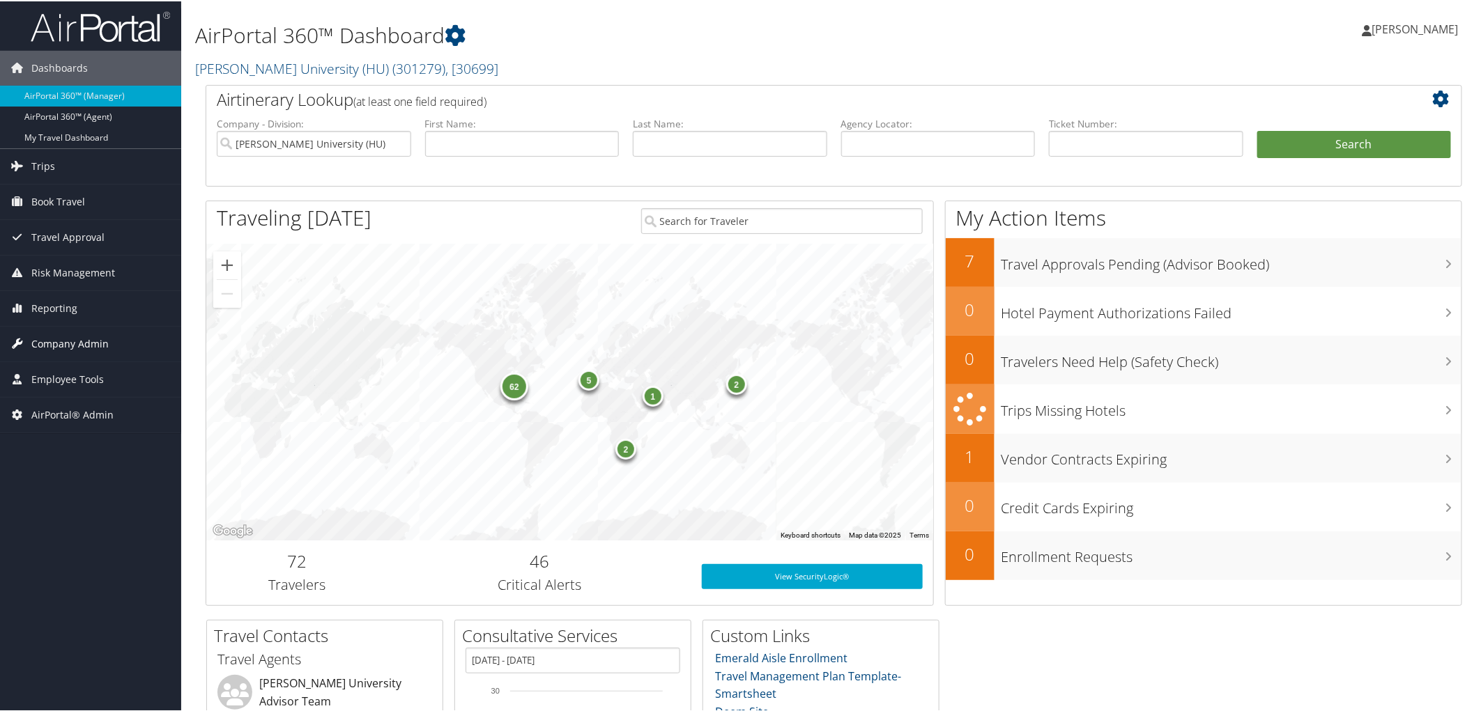
click at [93, 342] on span "Company Admin" at bounding box center [69, 342] width 77 height 35
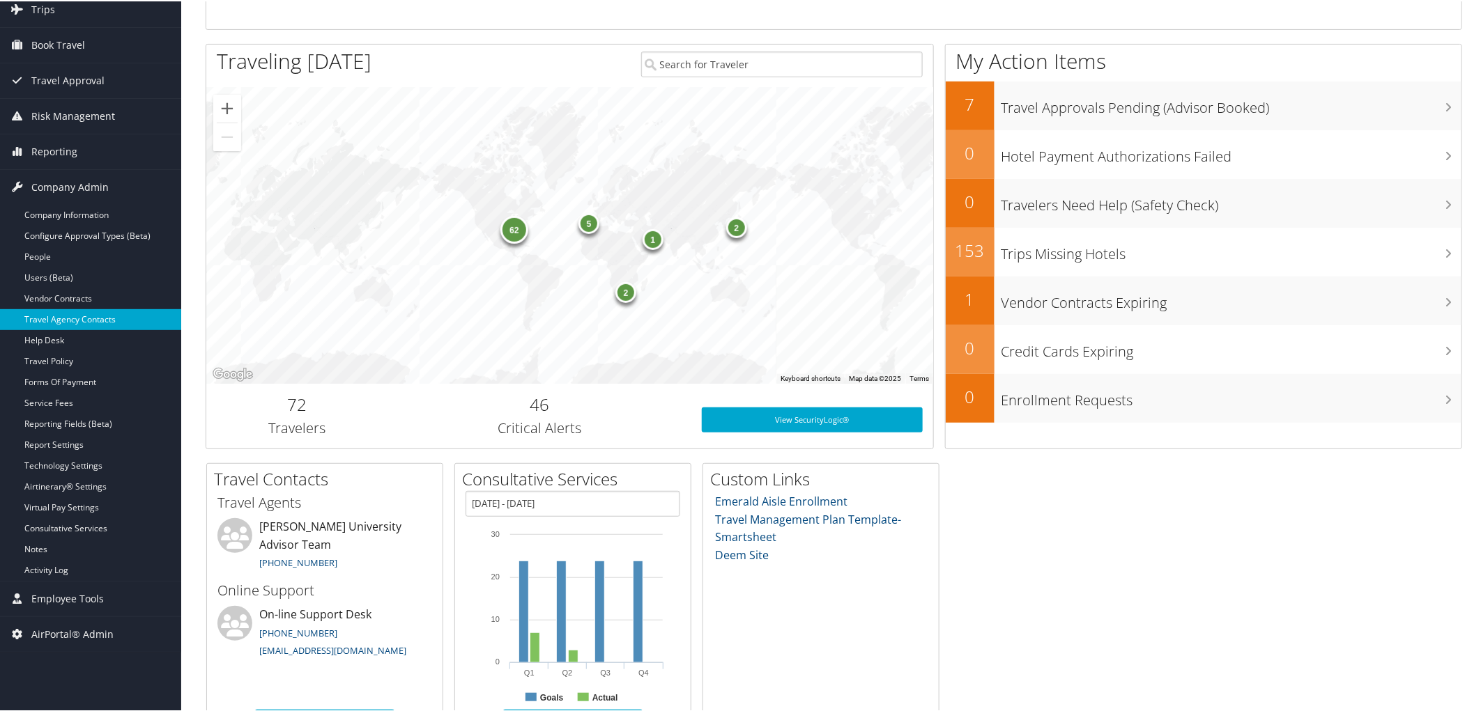
scroll to position [198, 0]
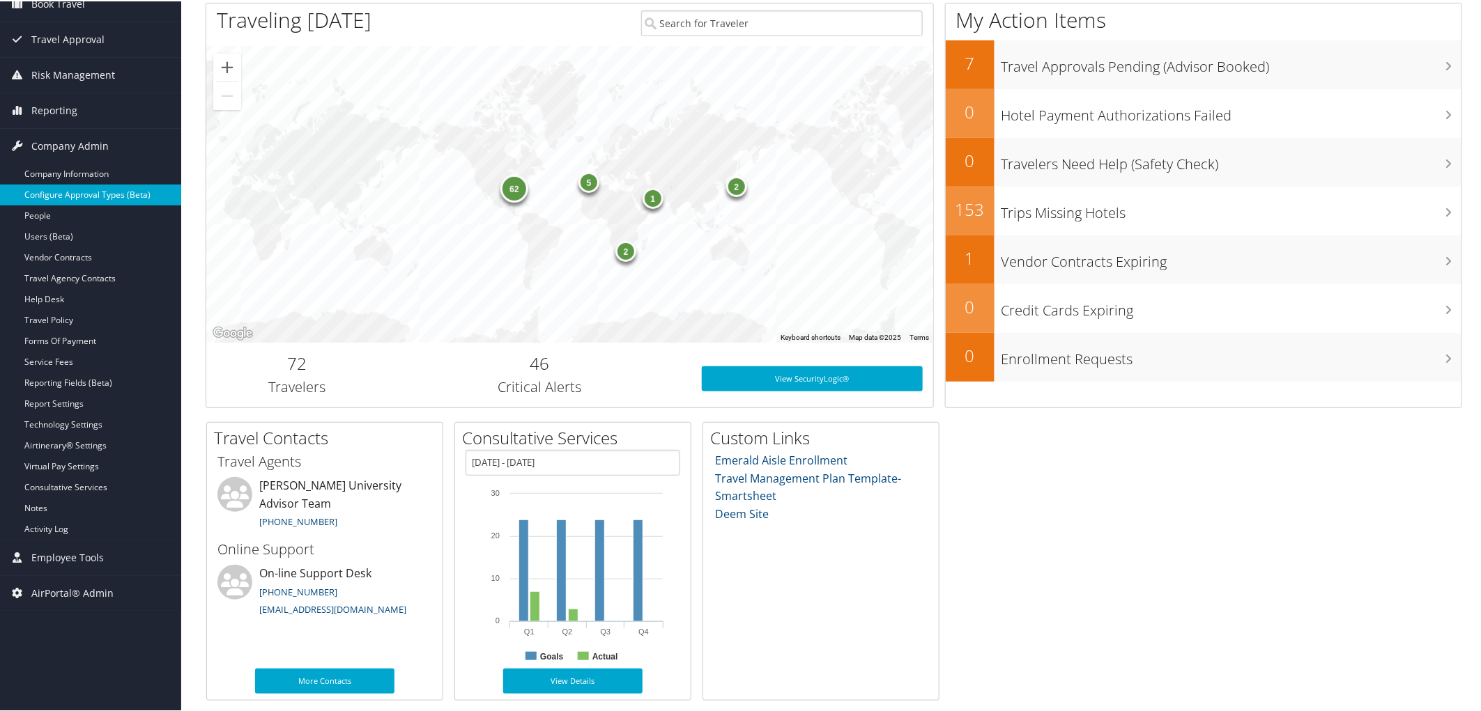
click at [113, 192] on link "Configure Approval Types (Beta)" at bounding box center [90, 193] width 181 height 21
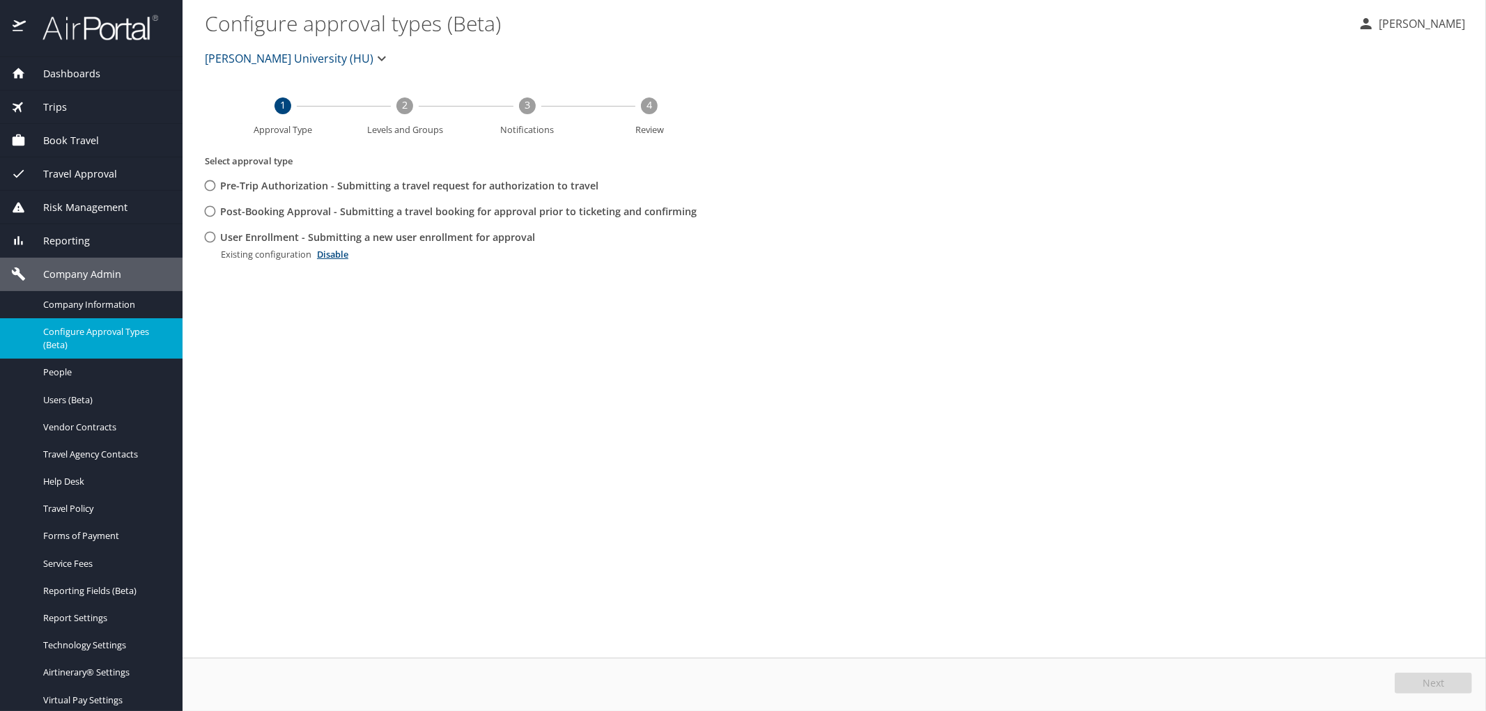
click at [215, 233] on input "User Enrollment - Submitting a new user enrollment for approval" at bounding box center [210, 237] width 26 height 26
radio input "true"
click at [1451, 676] on button "Edit" at bounding box center [1435, 683] width 74 height 21
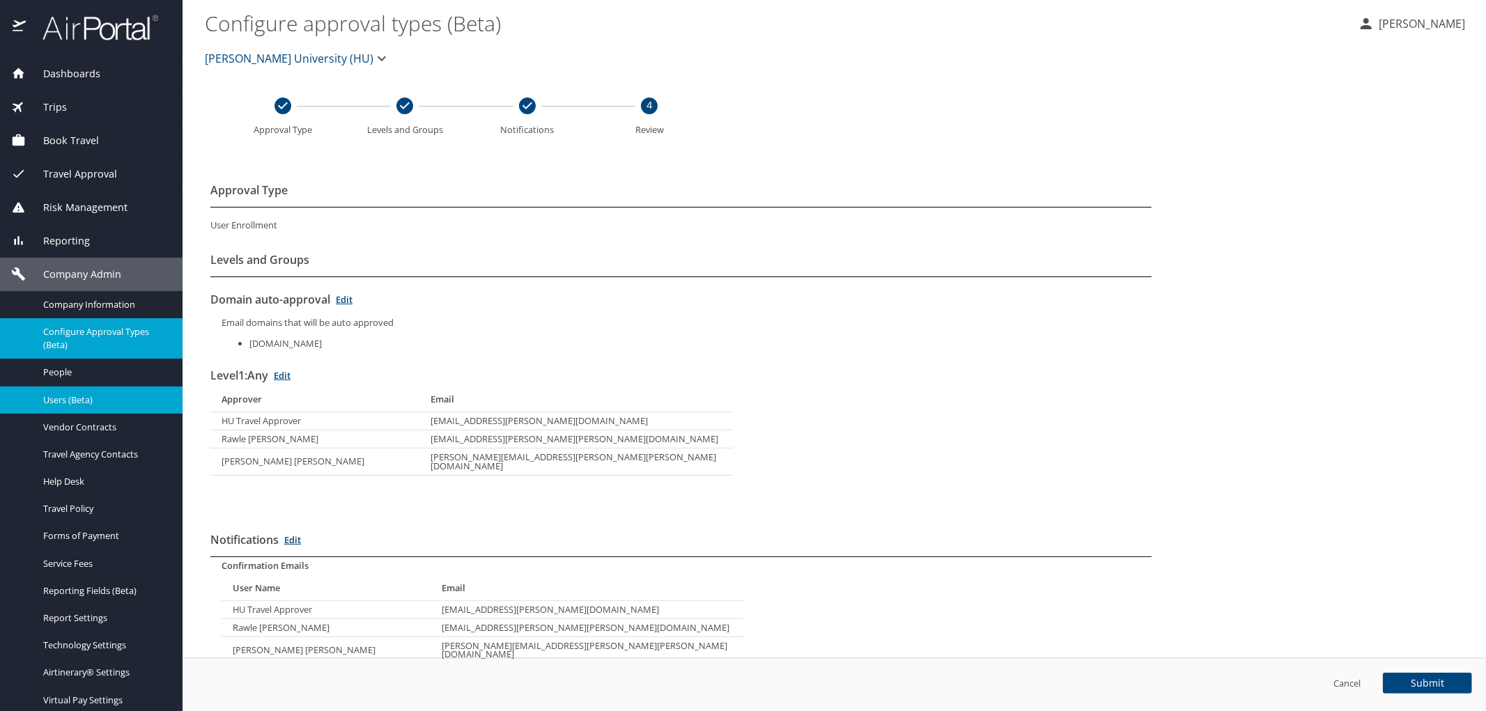
click at [57, 396] on span "Users (Beta)" at bounding box center [104, 400] width 123 height 13
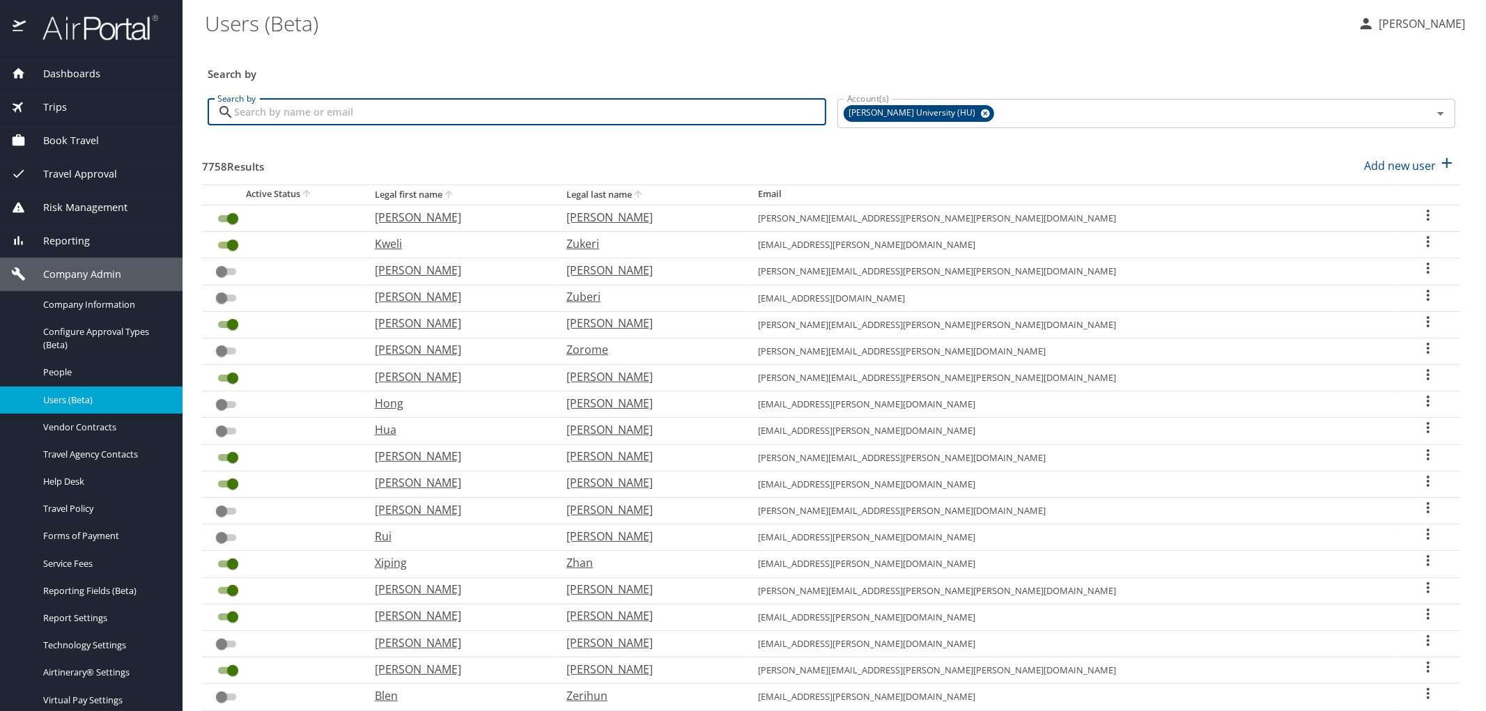
click at [283, 109] on input "Search by" at bounding box center [530, 112] width 592 height 26
paste input "[PERSON_NAME][EMAIL_ADDRESS][PERSON_NAME][DOMAIN_NAME]"
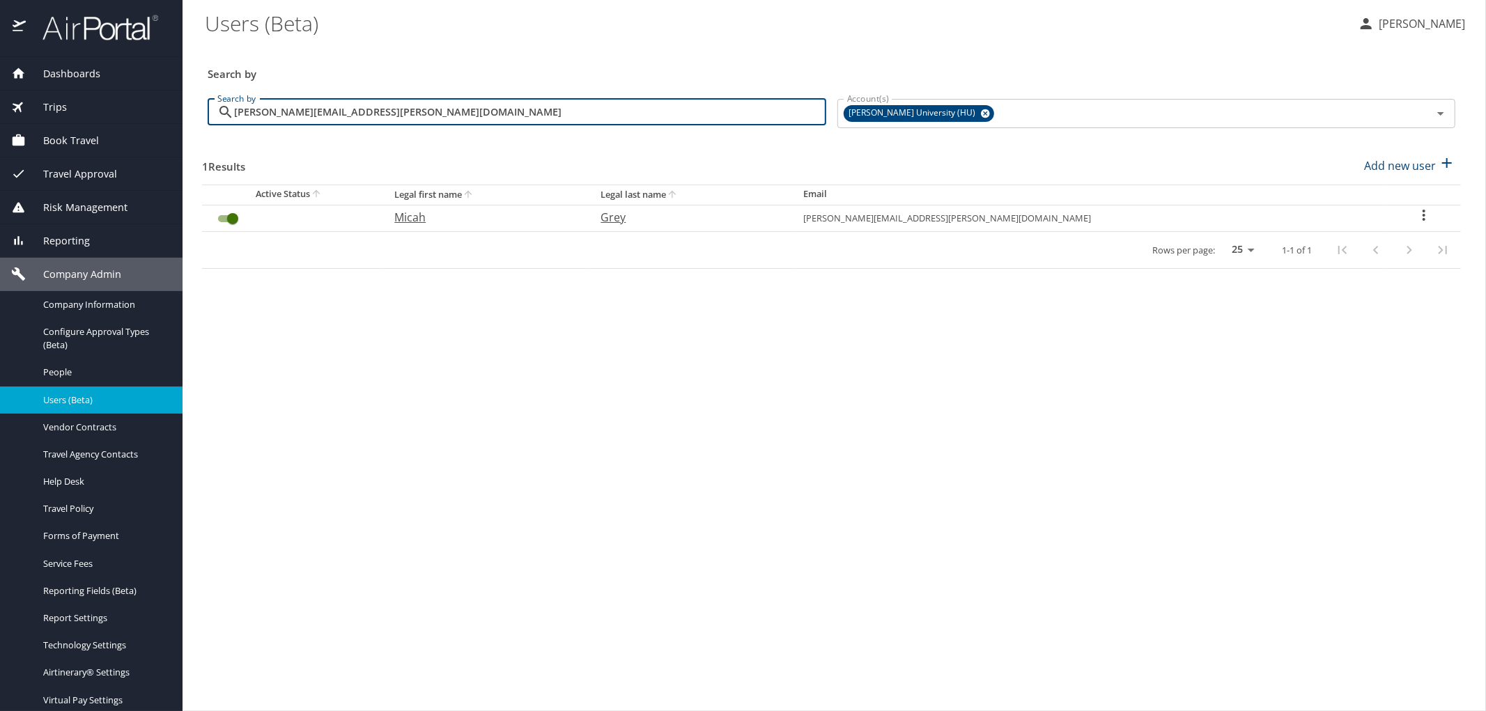
type input "[PERSON_NAME][EMAIL_ADDRESS][PERSON_NAME][DOMAIN_NAME]"
click at [1416, 214] on icon "User Search Table" at bounding box center [1424, 215] width 17 height 17
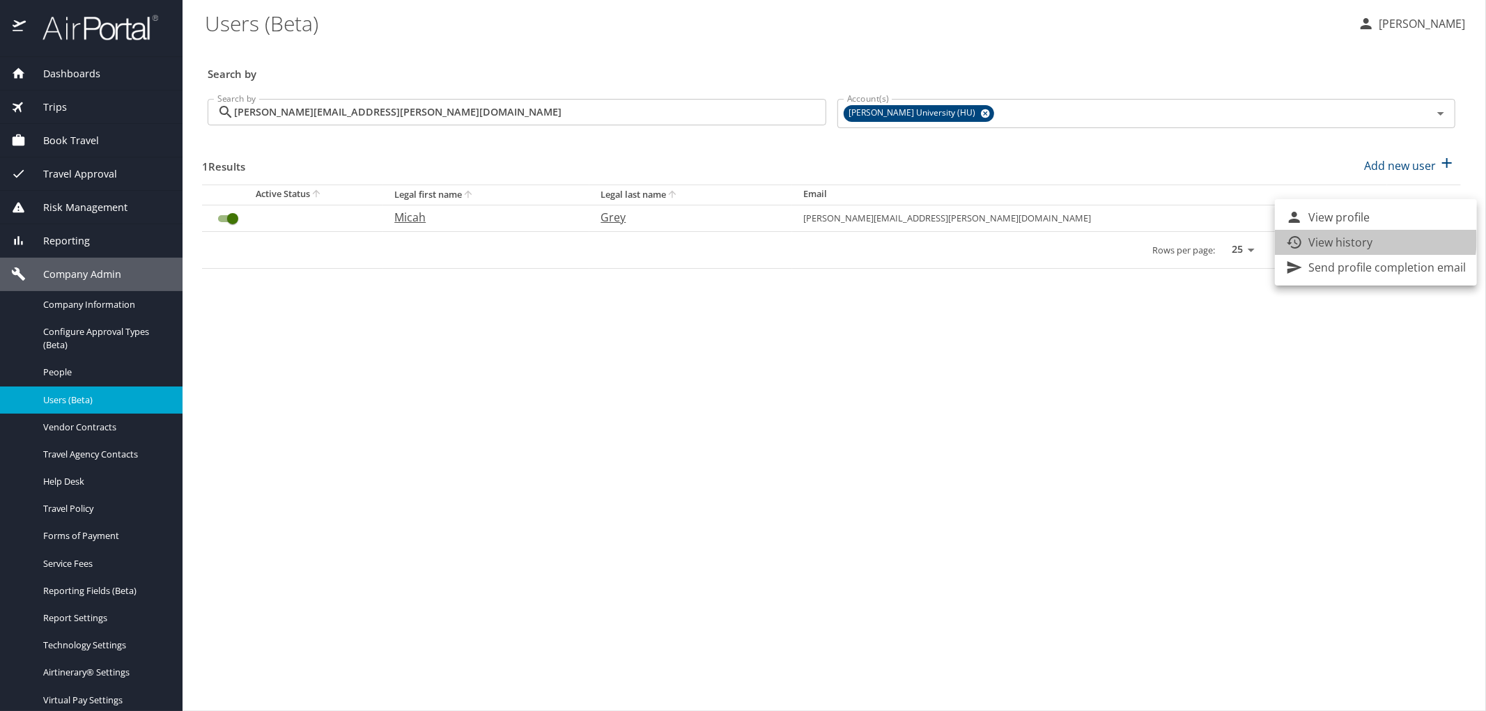
click at [1361, 240] on p "View history" at bounding box center [1340, 242] width 64 height 17
